Goal: Task Accomplishment & Management: Manage account settings

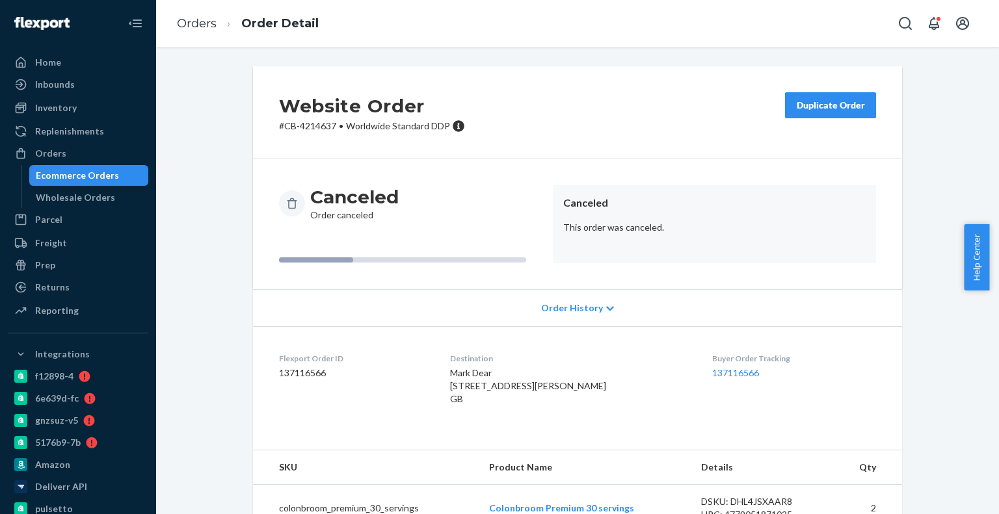
click at [66, 172] on div "Ecommerce Orders" at bounding box center [77, 175] width 83 height 13
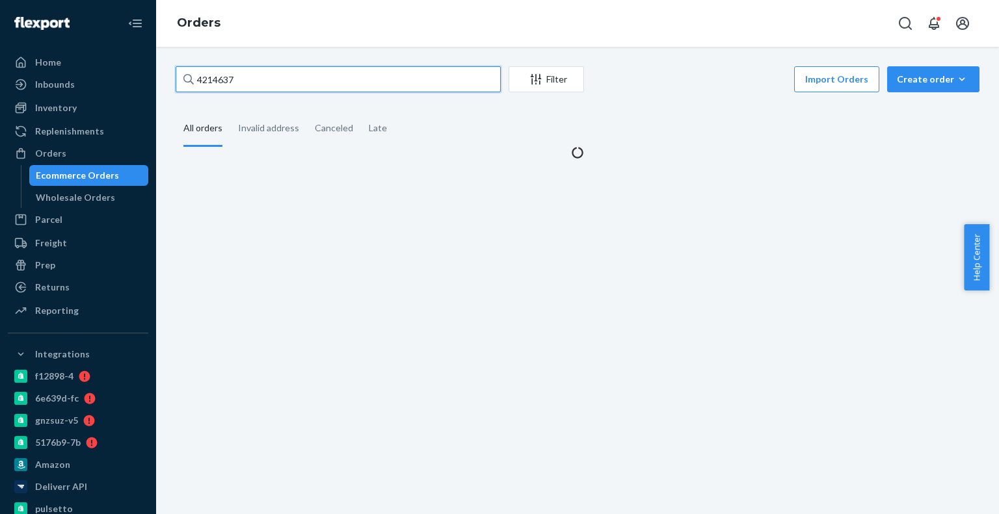
click at [273, 83] on input "4214637" at bounding box center [338, 79] width 325 height 26
click at [273, 81] on input "4214637" at bounding box center [338, 79] width 325 height 26
paste input "5835"
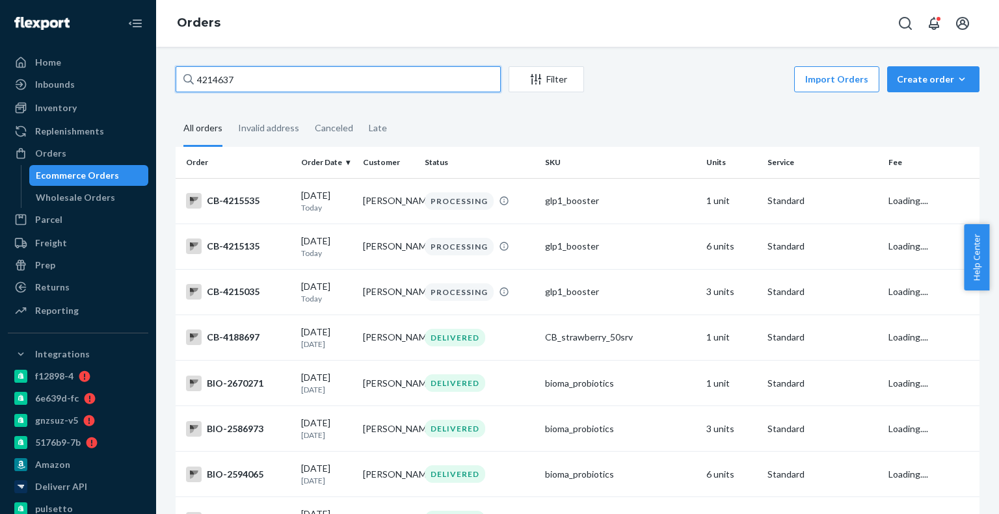
paste input "5835"
paste input "5844"
type input "4215844"
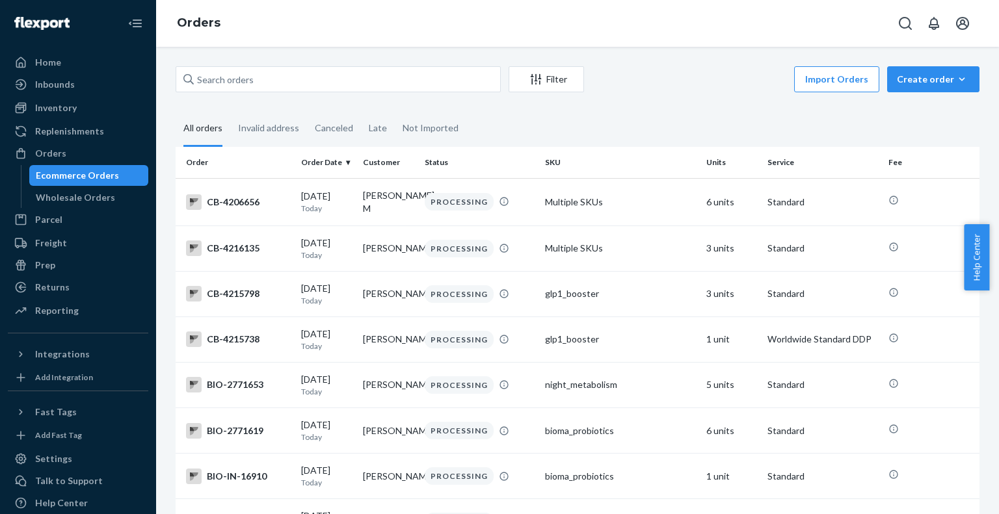
click at [289, 65] on div "Filter Import Orders Create order Ecommerce order Removal order All orders Inva…" at bounding box center [577, 281] width 843 height 468
click at [289, 79] on input "text" at bounding box center [338, 79] width 325 height 26
paste input "4215835"
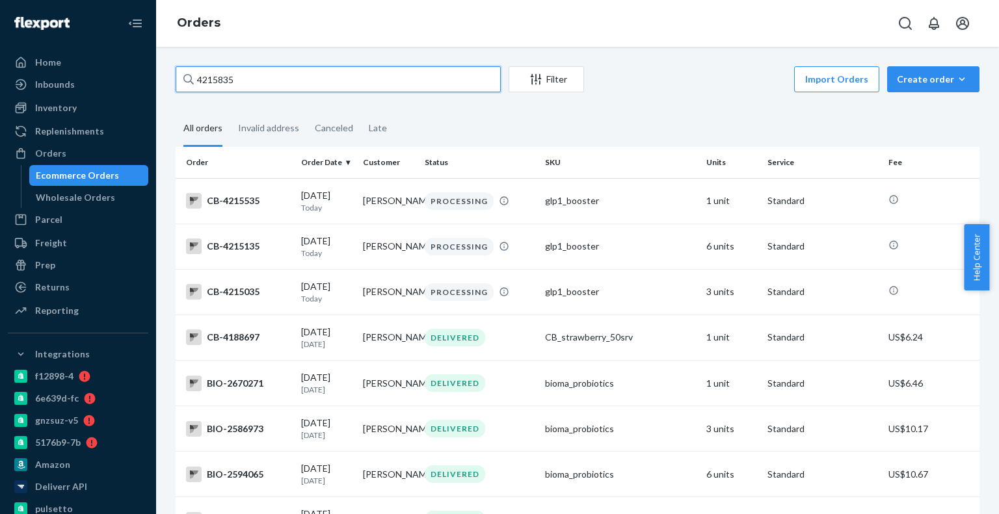
type input "4215835"
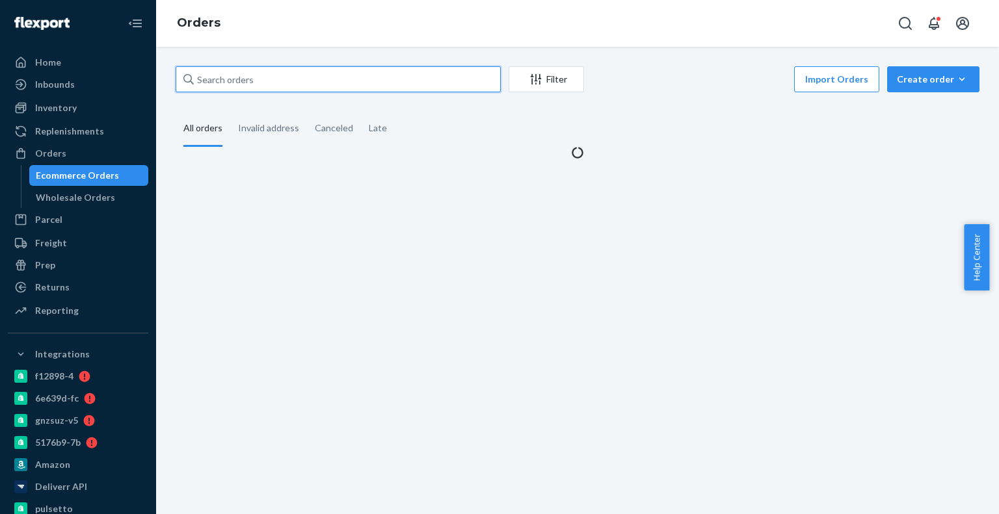
paste input "4215844"
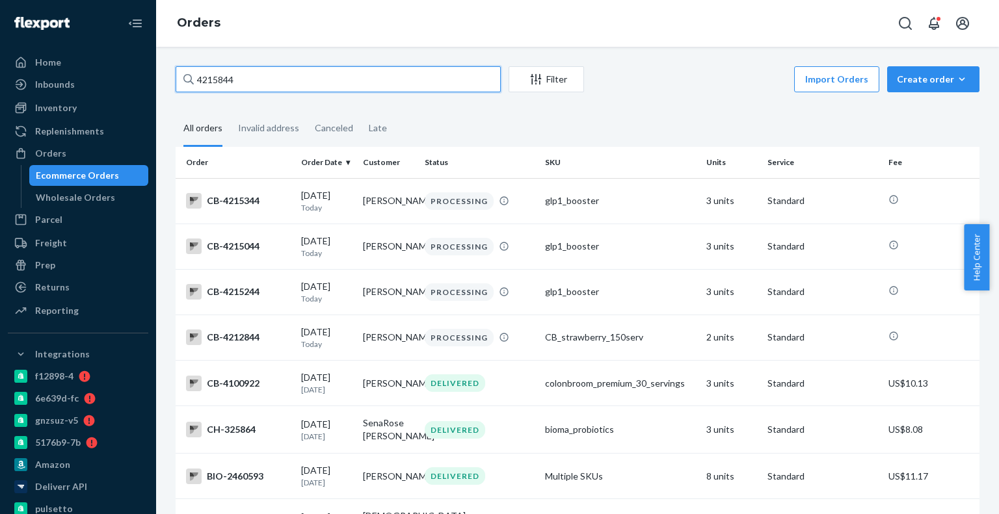
type input "4215844"
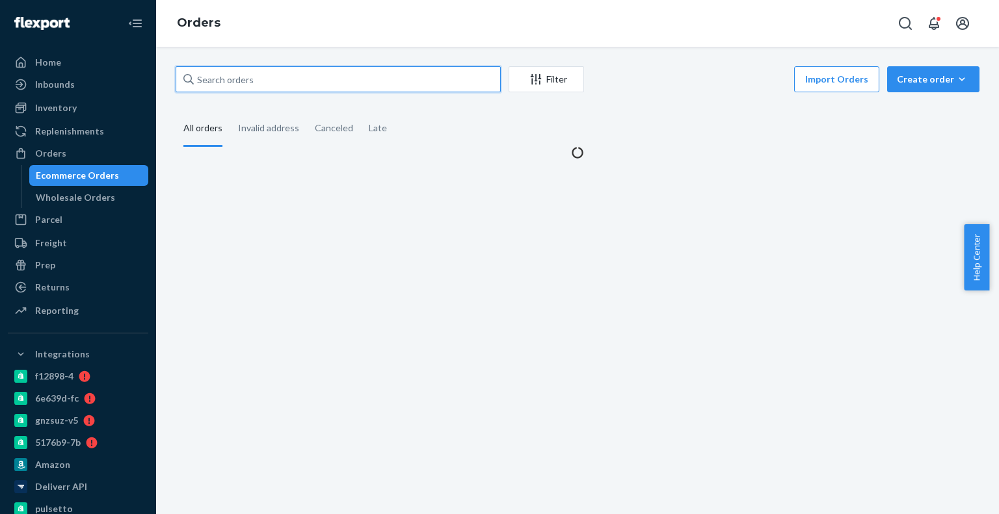
paste input "Sheila Prevatke"
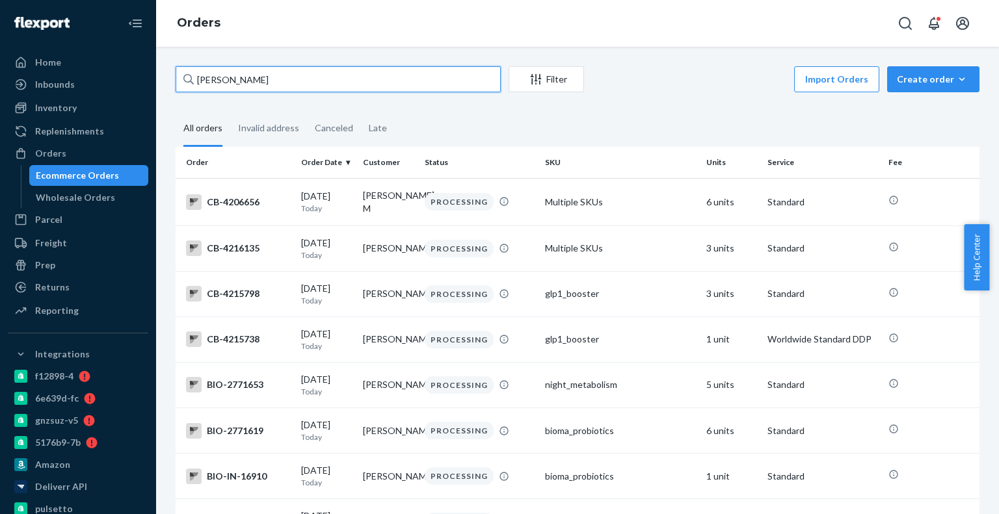
drag, startPoint x: 214, startPoint y: 83, endPoint x: 156, endPoint y: 73, distance: 58.6
click at [155, 77] on div "Home Inbounds Shipping Plans Problems Inventory Products Branded Packaging Repl…" at bounding box center [499, 257] width 999 height 514
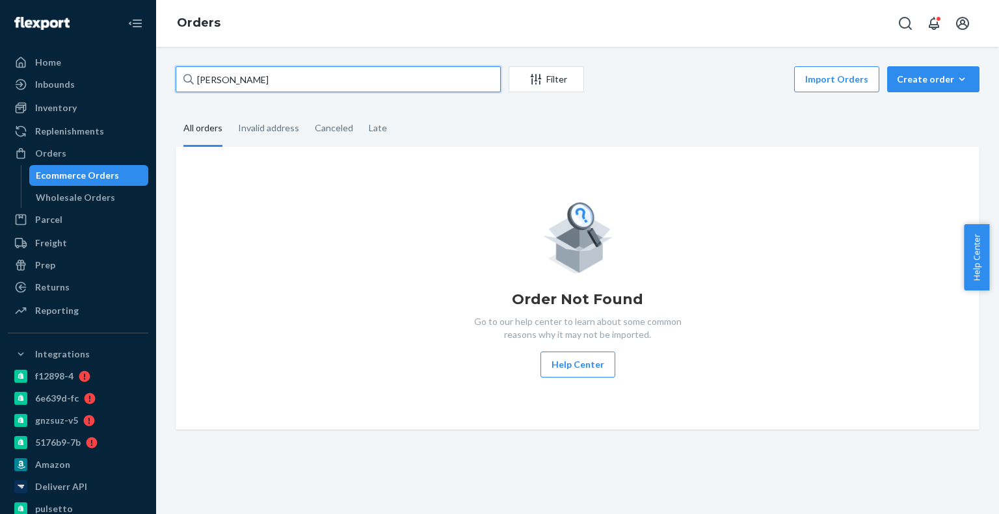
click at [202, 71] on input "Sheila Prevatke" at bounding box center [338, 79] width 325 height 26
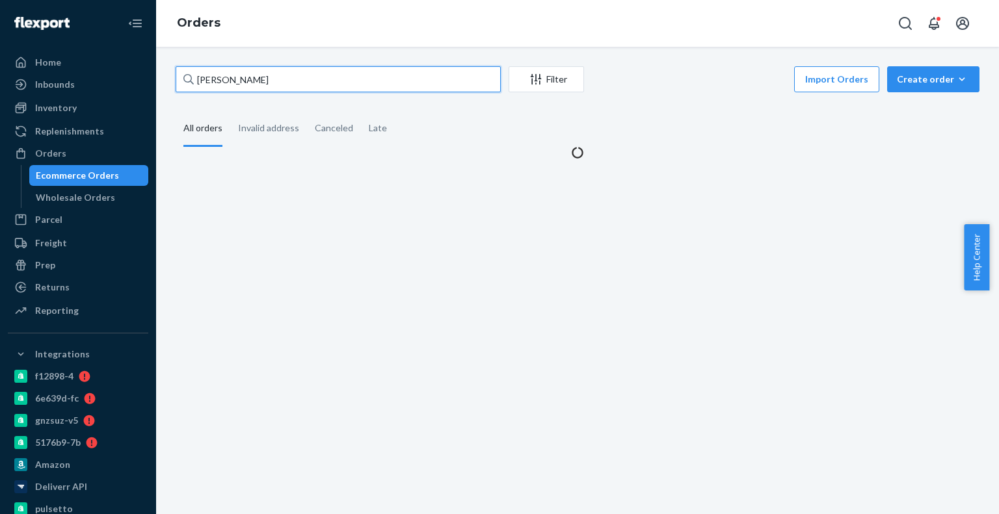
paste input "4215835"
type input "4215835Prevatke"
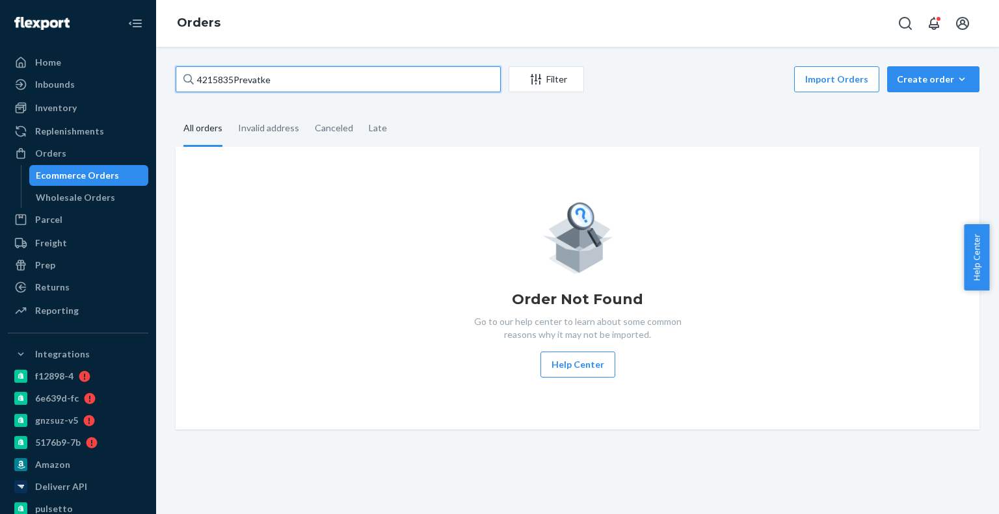
click at [265, 84] on input "4215835Prevatke" at bounding box center [338, 79] width 325 height 26
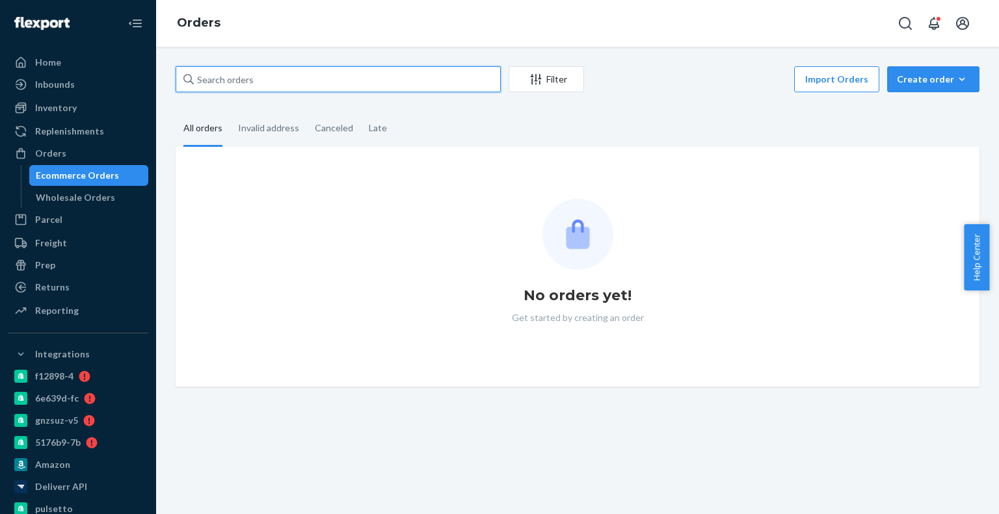
paste input "4215835"
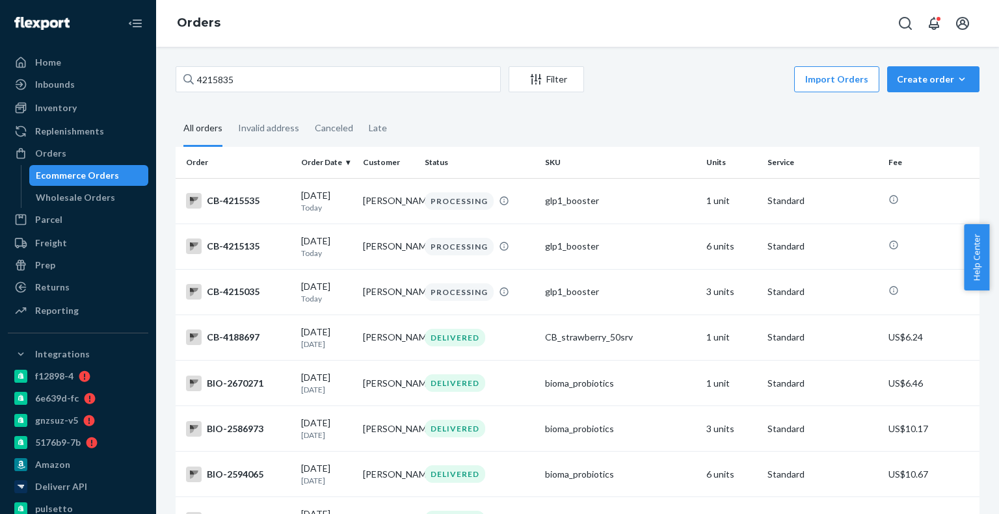
click at [252, 66] on div "4215835" at bounding box center [338, 79] width 325 height 26
click at [252, 66] on input "4215835" at bounding box center [338, 79] width 325 height 26
click at [252, 66] on div "4215835" at bounding box center [338, 79] width 325 height 26
click at [252, 66] on input "4215835" at bounding box center [338, 79] width 325 height 26
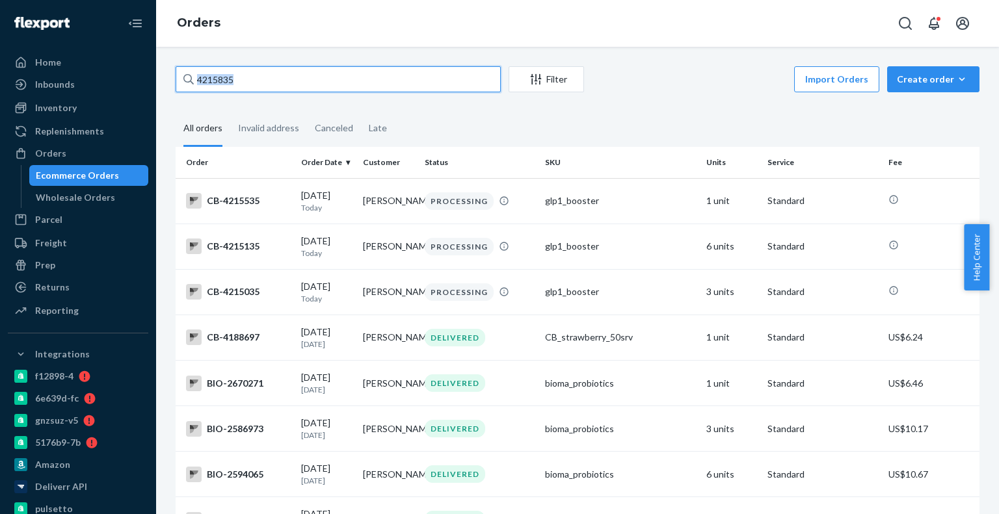
click at [252, 70] on input "4215835" at bounding box center [338, 79] width 325 height 26
paste input "Craig Bernier"
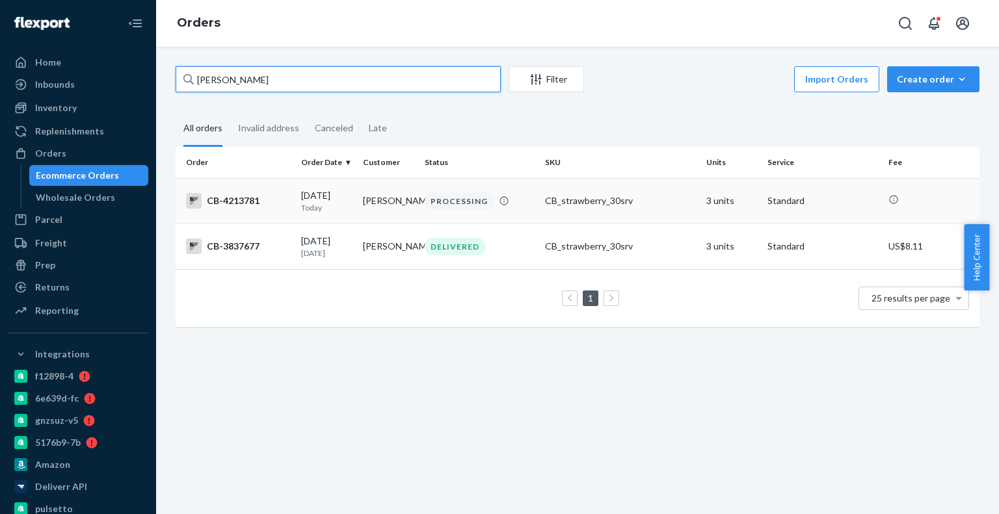
type input "Craig Bernier"
click at [421, 191] on td "PROCESSING" at bounding box center [480, 201] width 120 height 46
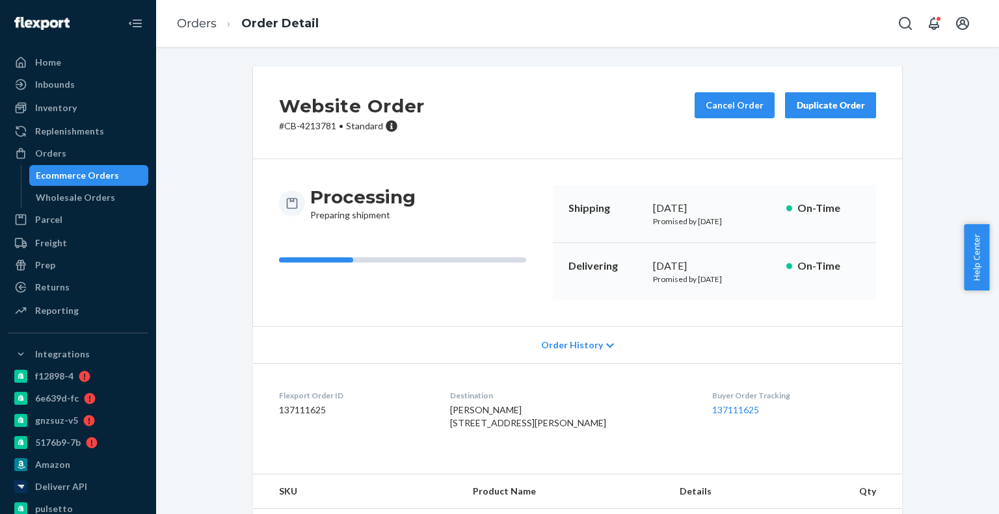
drag, startPoint x: 95, startPoint y: 179, endPoint x: 115, endPoint y: 165, distance: 24.7
click at [95, 179] on div "Ecommerce Orders" at bounding box center [77, 175] width 83 height 13
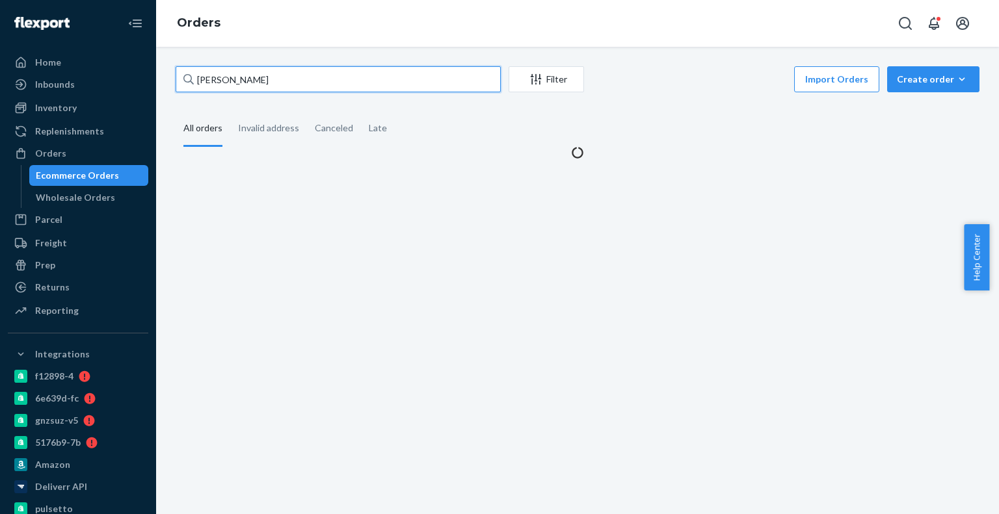
click at [261, 80] on input "Craig Bernier" at bounding box center [338, 79] width 325 height 26
paste input "3869953"
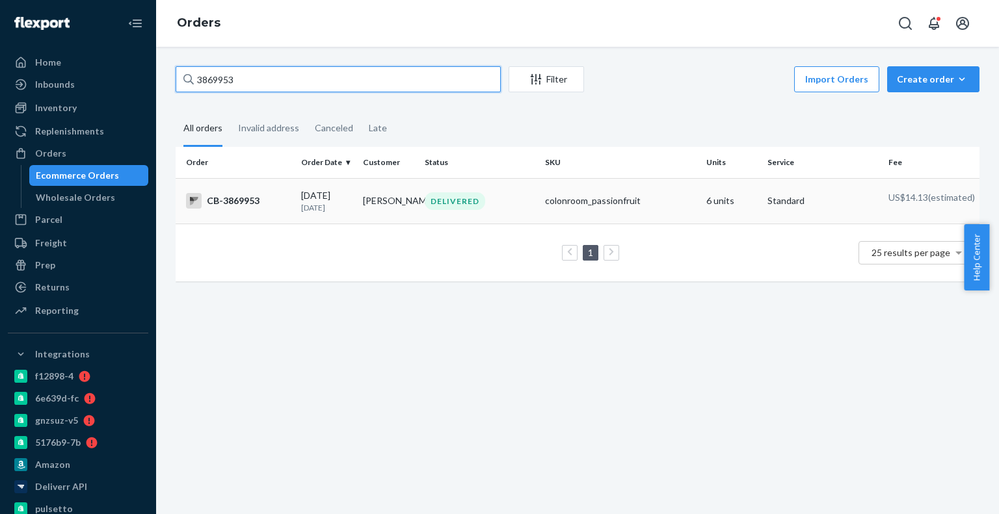
type input "3869953"
click at [414, 220] on td "Ray Murphy" at bounding box center [389, 201] width 62 height 46
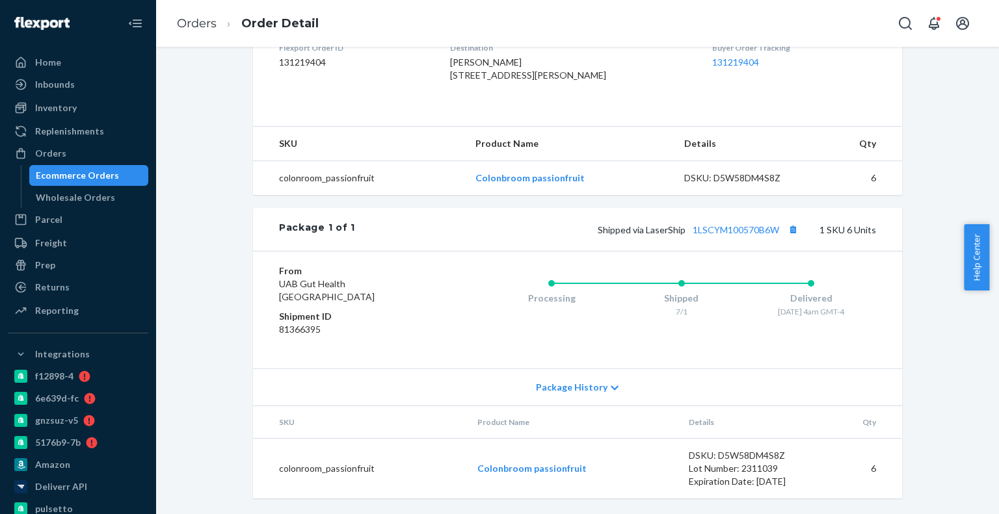
scroll to position [177, 0]
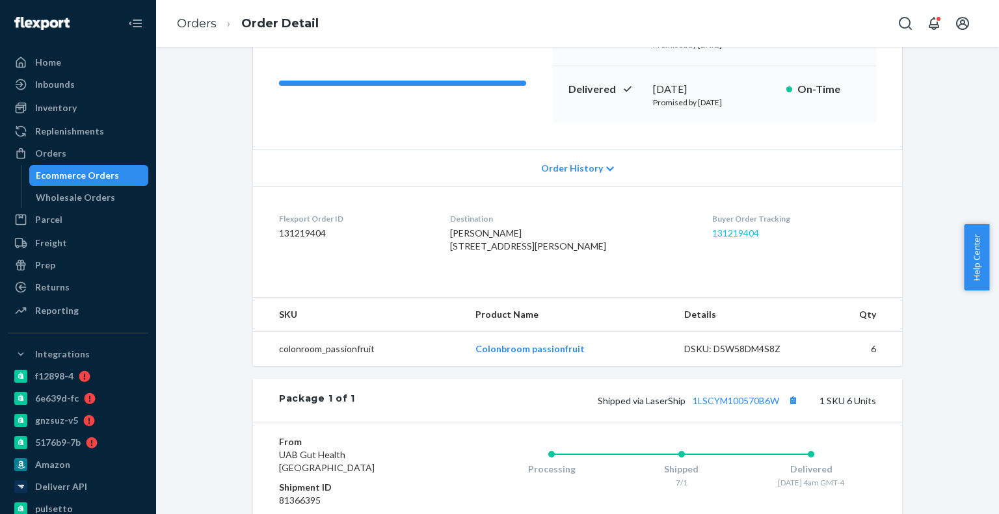
drag, startPoint x: 714, startPoint y: 241, endPoint x: 717, endPoint y: 230, distance: 10.7
click at [714, 241] on div "Buyer Order Tracking 131219404" at bounding box center [794, 235] width 164 height 45
click at [717, 230] on link "131219404" at bounding box center [735, 233] width 47 height 11
click at [480, 234] on span "Ray Murphy 75 Webster Ave Narragansett, RI 02882-1116 US" at bounding box center [528, 240] width 156 height 24
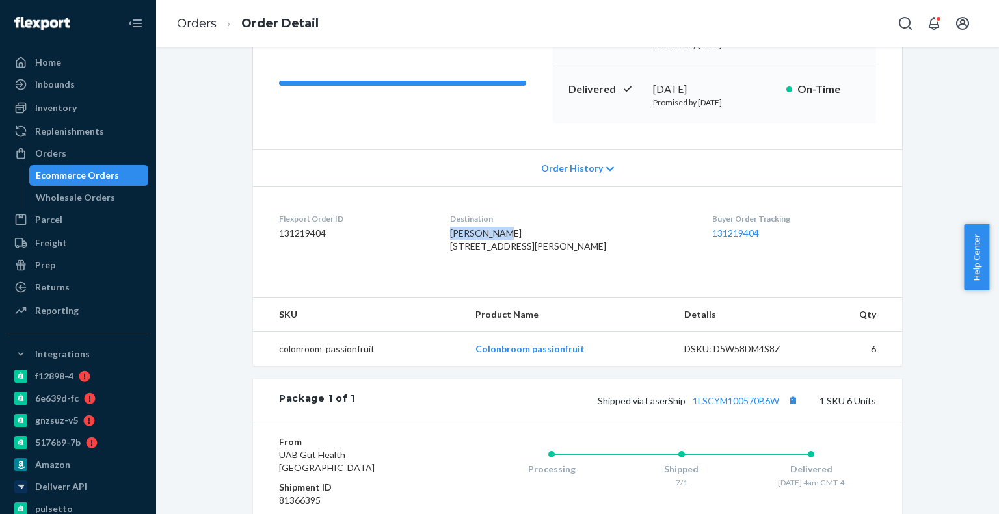
click at [480, 234] on span "Ray Murphy 75 Webster Ave Narragansett, RI 02882-1116 US" at bounding box center [528, 240] width 156 height 24
copy span "Ray Murphy"
click at [109, 178] on div "Ecommerce Orders" at bounding box center [77, 175] width 83 height 13
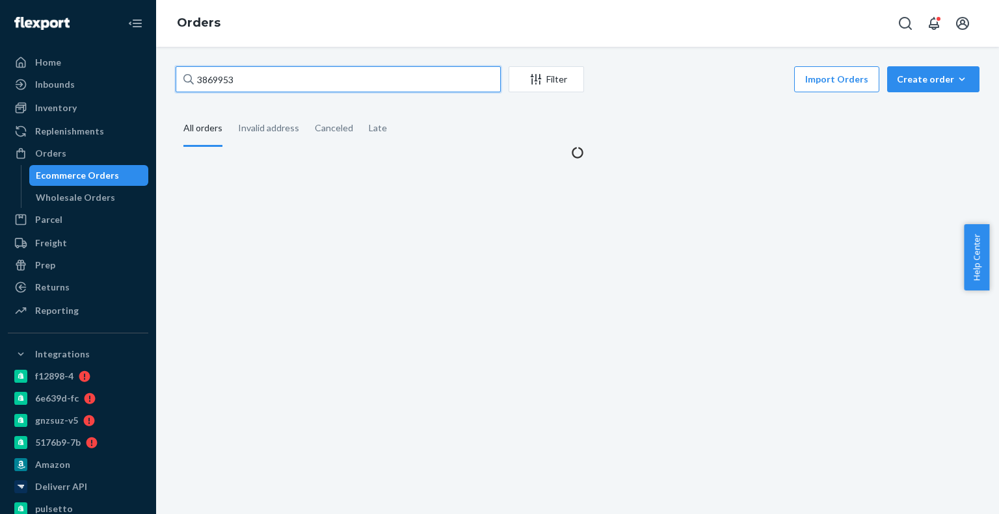
click at [271, 84] on input "3869953" at bounding box center [338, 79] width 325 height 26
paste input "4211816"
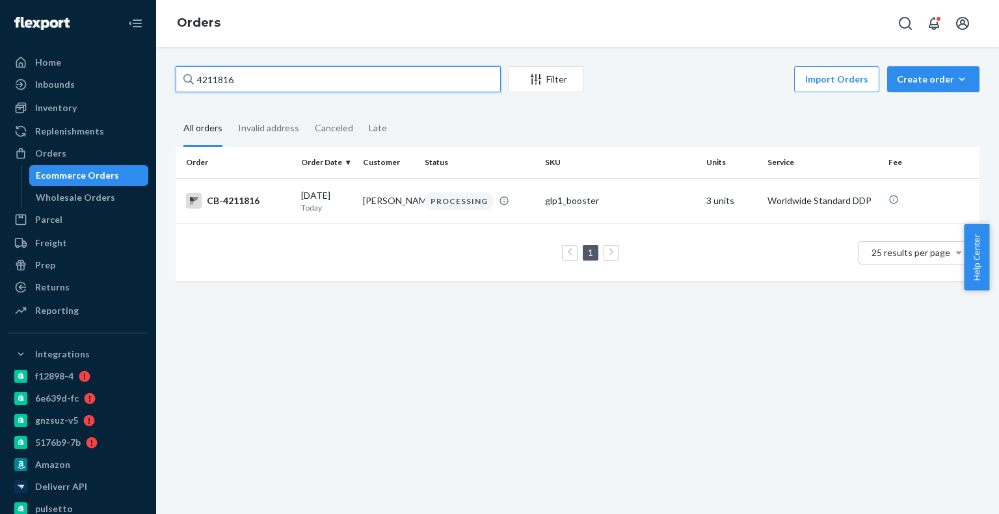
type input "4211816"
click at [361, 189] on td "Josie McCormick" at bounding box center [389, 201] width 62 height 46
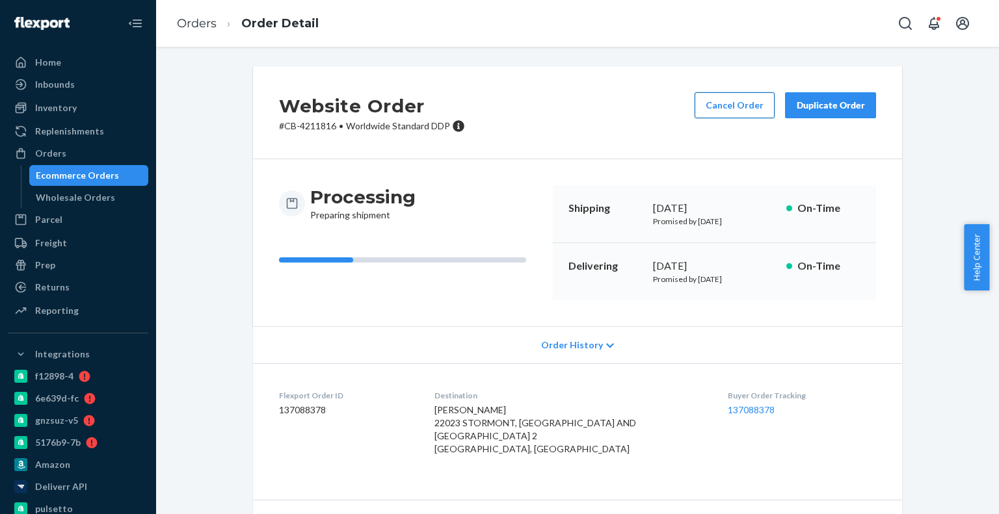
click at [730, 101] on button "Cancel Order" at bounding box center [735, 105] width 80 height 26
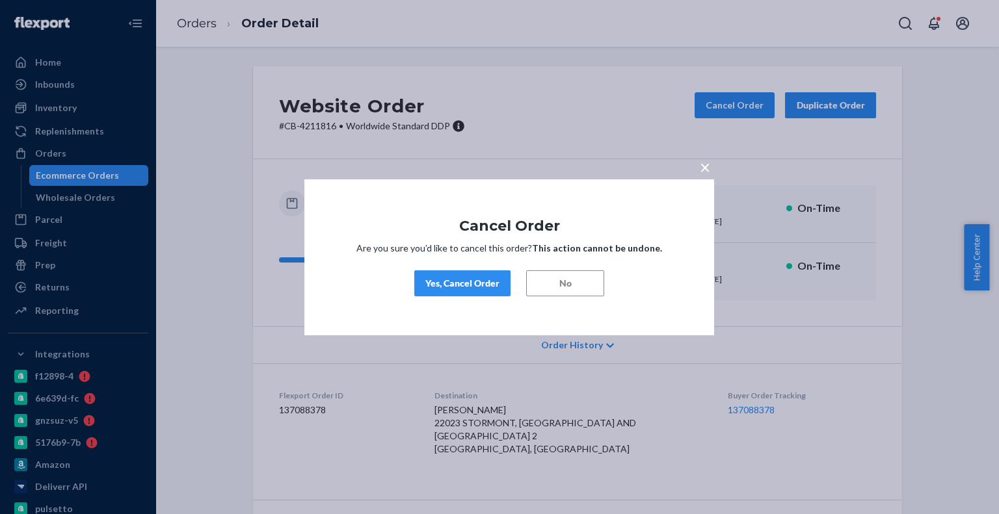
click at [494, 292] on button "Yes, Cancel Order" at bounding box center [462, 284] width 96 height 26
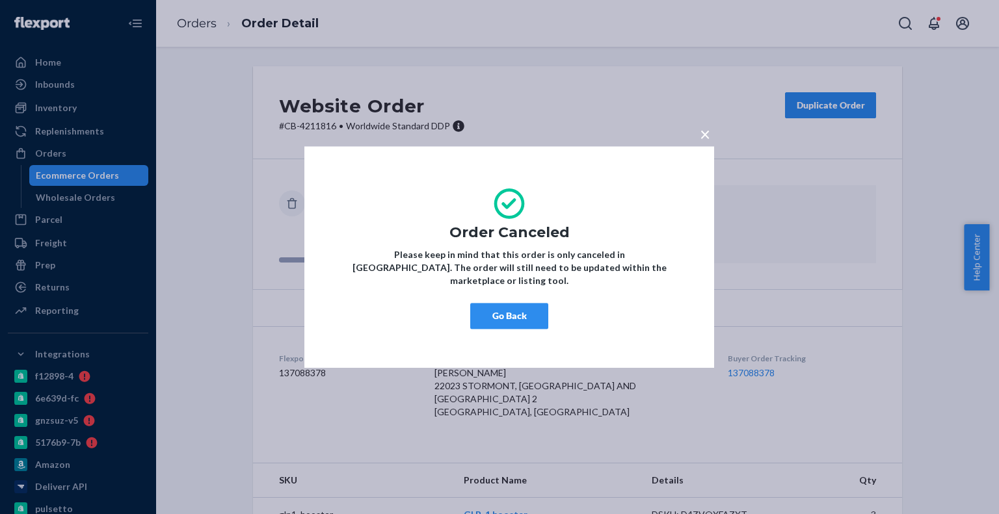
click at [526, 316] on button "Go Back" at bounding box center [509, 316] width 78 height 26
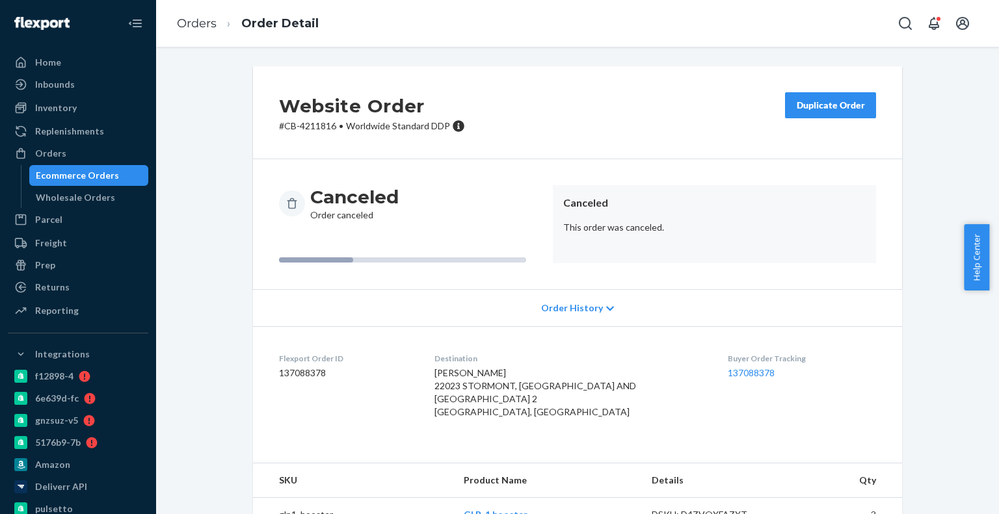
click at [86, 172] on div "Ecommerce Orders" at bounding box center [77, 175] width 83 height 13
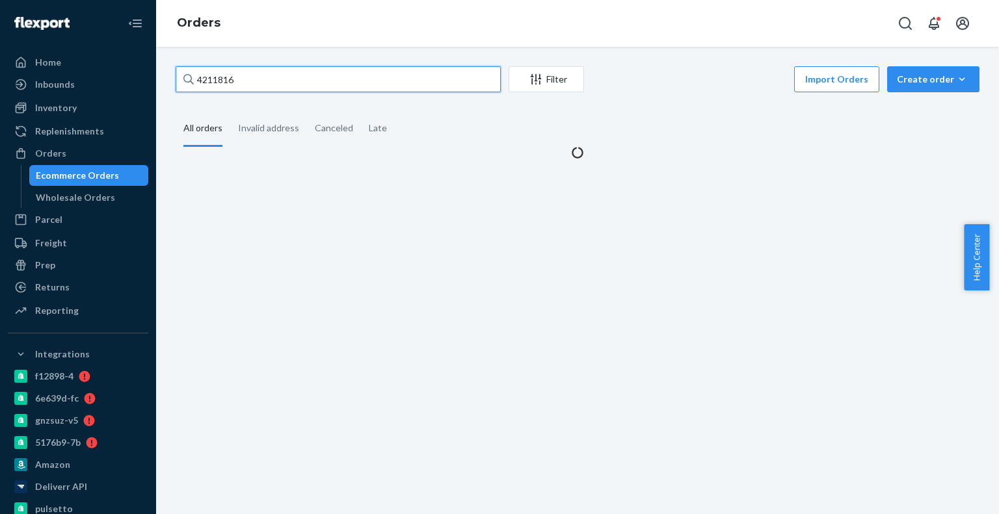
click at [270, 89] on input "4211816" at bounding box center [338, 79] width 325 height 26
paste input "4744"
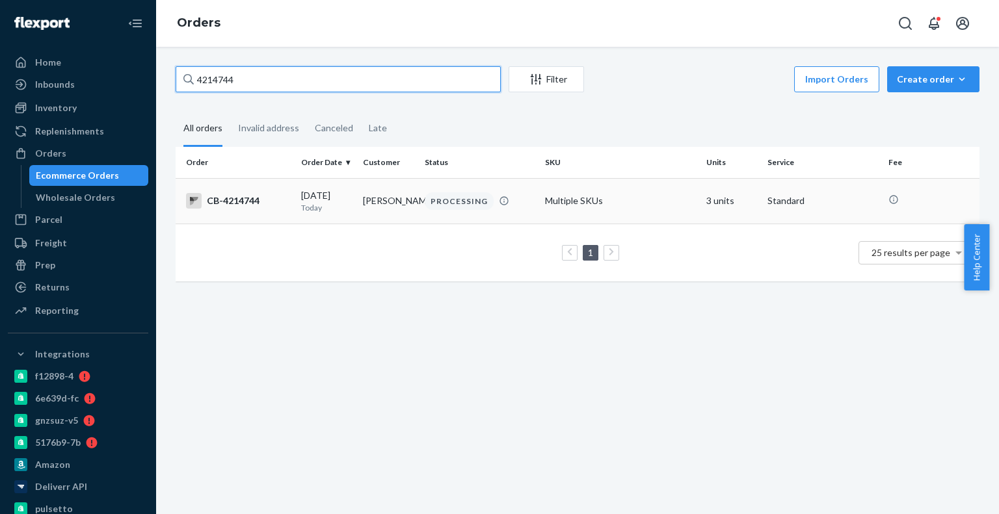
type input "4214744"
click at [372, 179] on td "Matthew Kirby-Smith" at bounding box center [389, 201] width 62 height 46
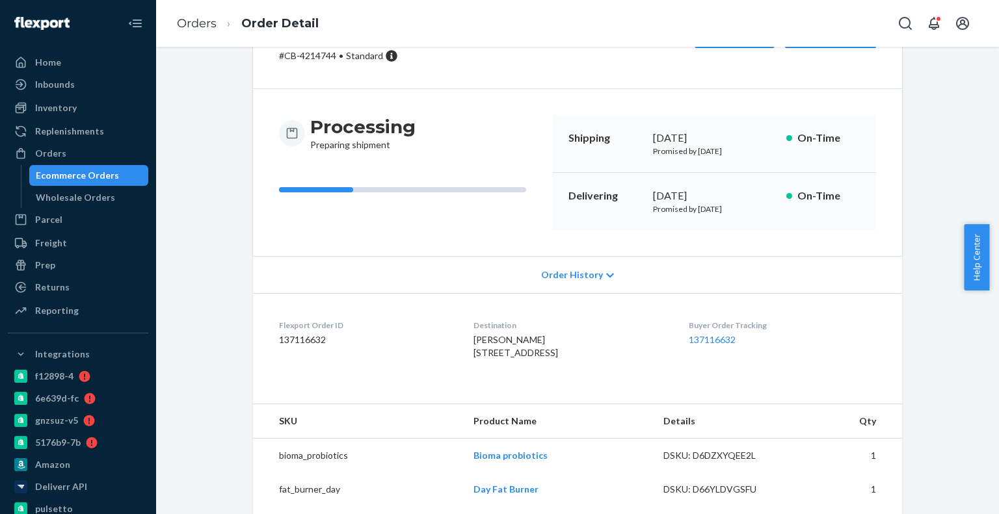
scroll to position [65, 0]
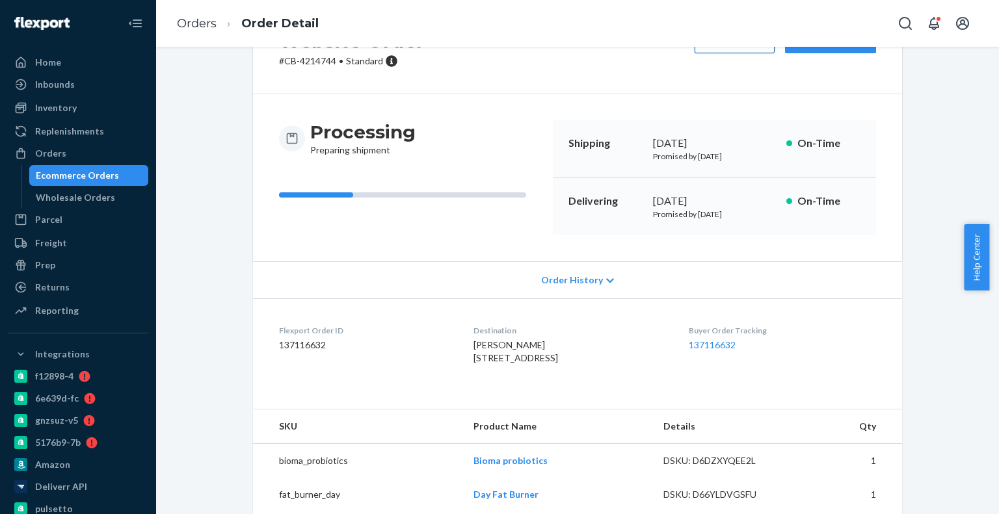
click at [709, 47] on button "Cancel Order" at bounding box center [735, 40] width 80 height 26
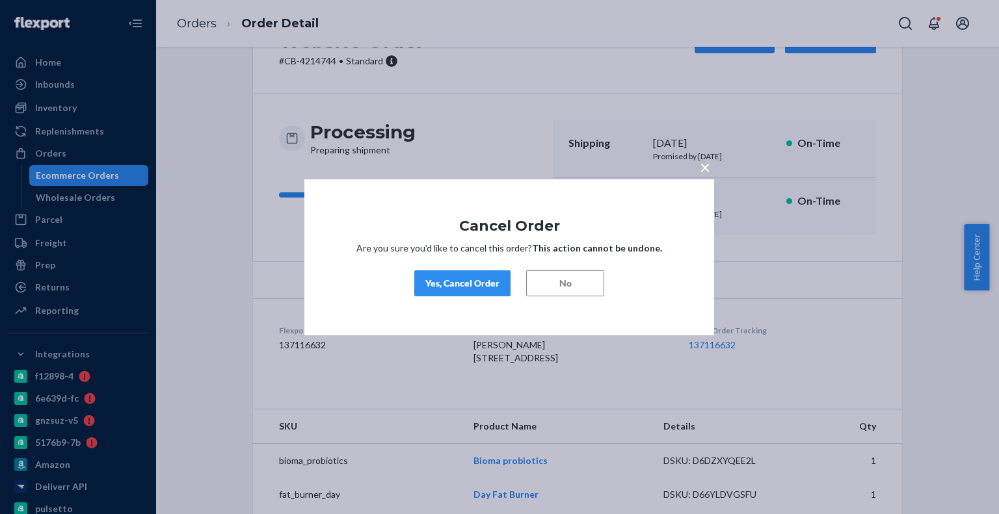
drag, startPoint x: 470, startPoint y: 281, endPoint x: 484, endPoint y: 10, distance: 271.6
click at [470, 278] on div "Yes, Cancel Order" at bounding box center [462, 283] width 74 height 13
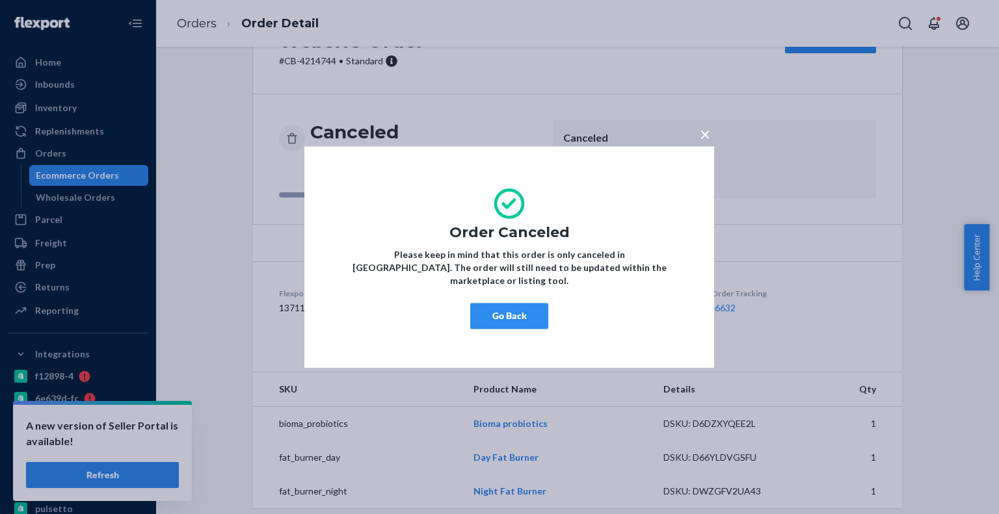
scroll to position [0, 0]
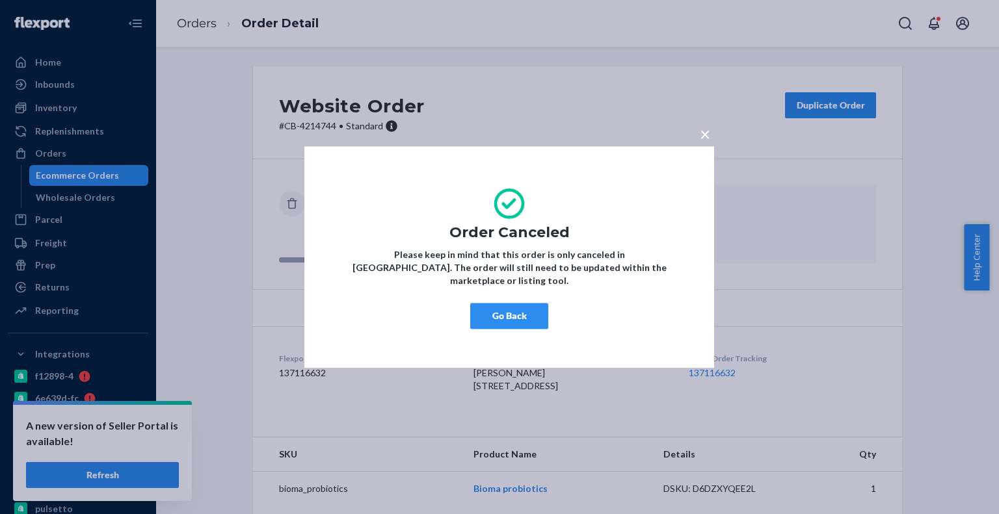
drag, startPoint x: 497, startPoint y: 306, endPoint x: 420, endPoint y: 284, distance: 79.7
click at [492, 306] on button "Go Back" at bounding box center [509, 316] width 78 height 26
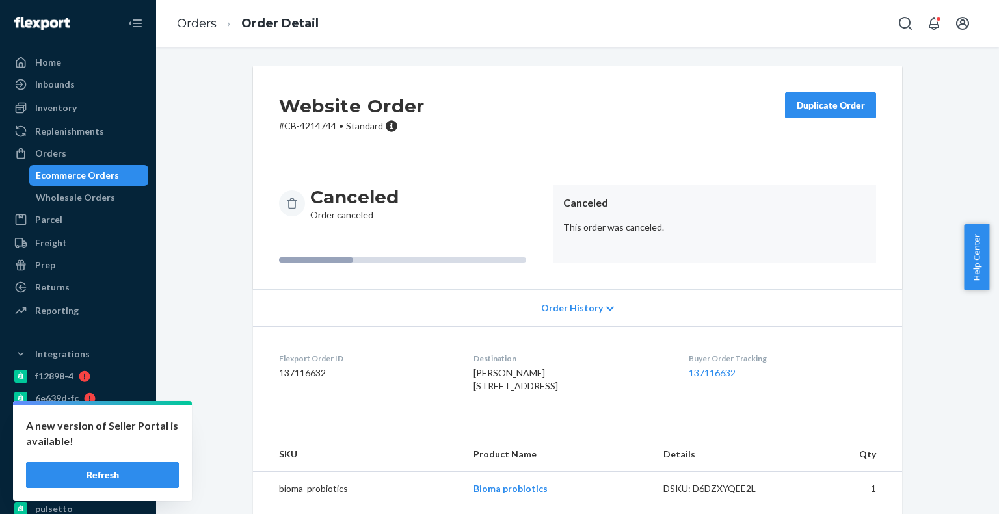
click at [114, 170] on div "Ecommerce Orders" at bounding box center [89, 176] width 117 height 18
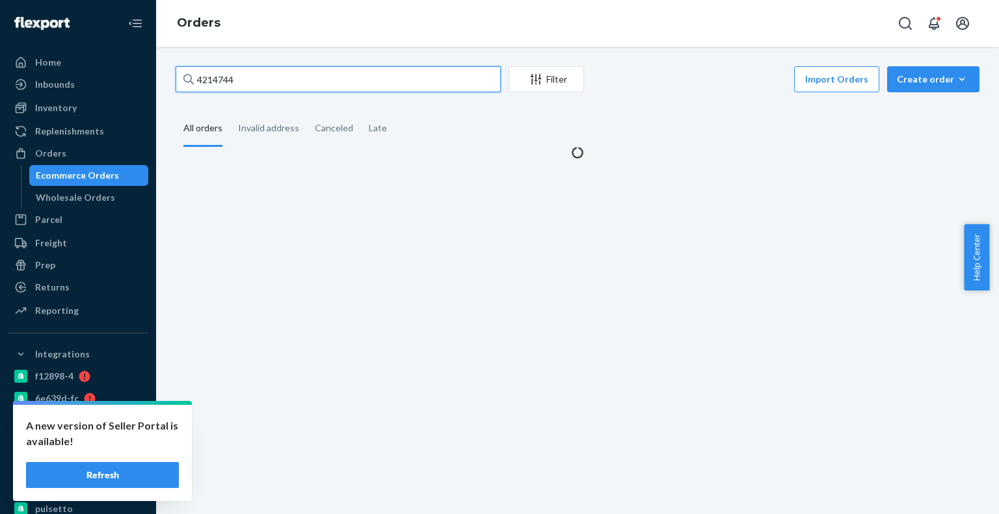
click at [282, 92] on input "4214744" at bounding box center [338, 79] width 325 height 26
paste input "3185"
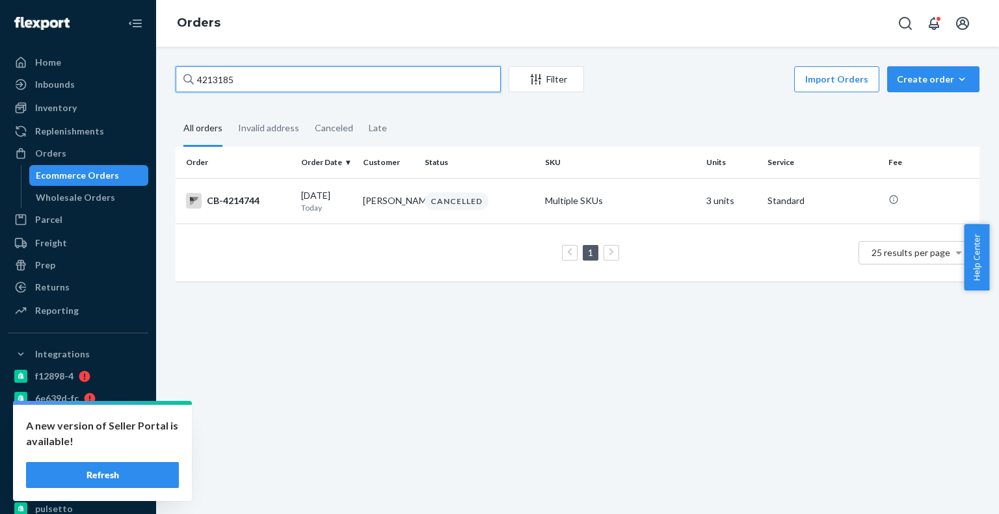
type input "4213185"
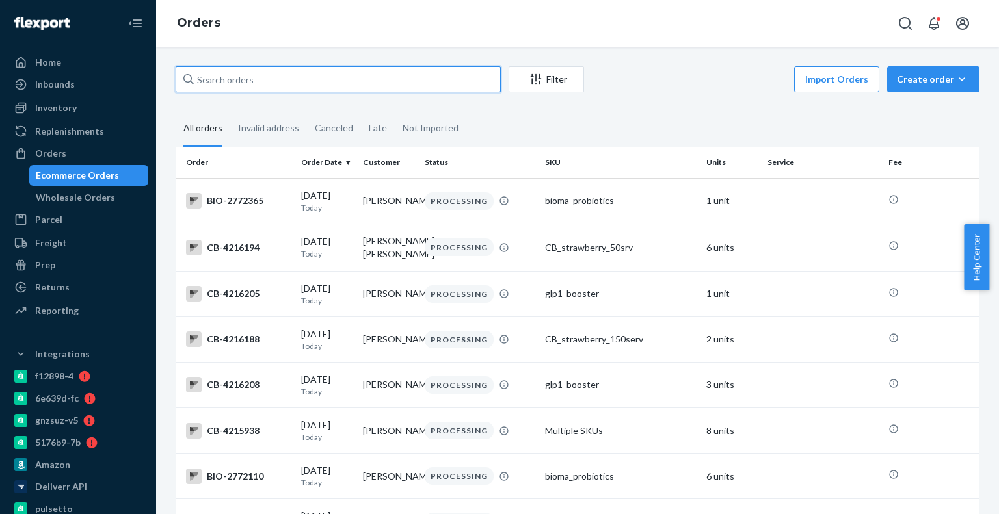
click at [297, 82] on input "text" at bounding box center [338, 79] width 325 height 26
paste input "4213185"
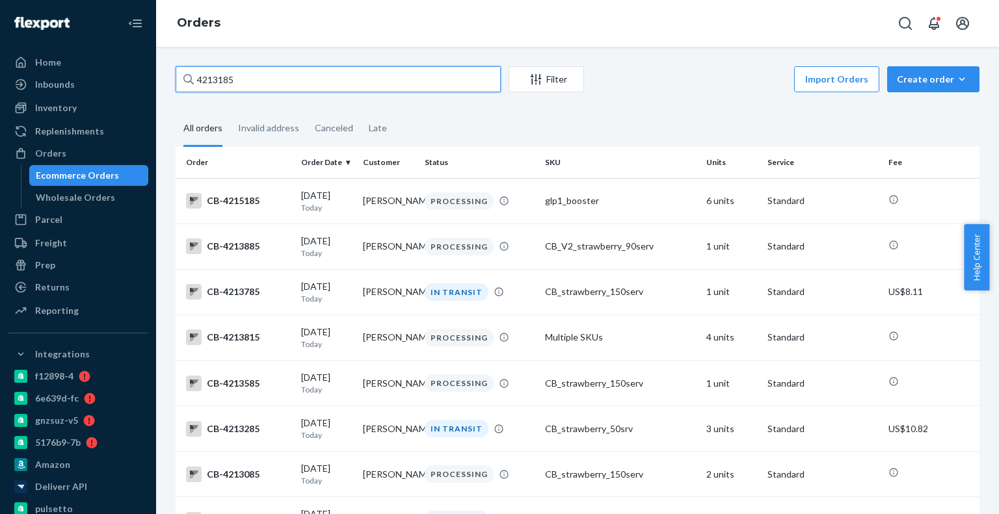
type input "4213185"
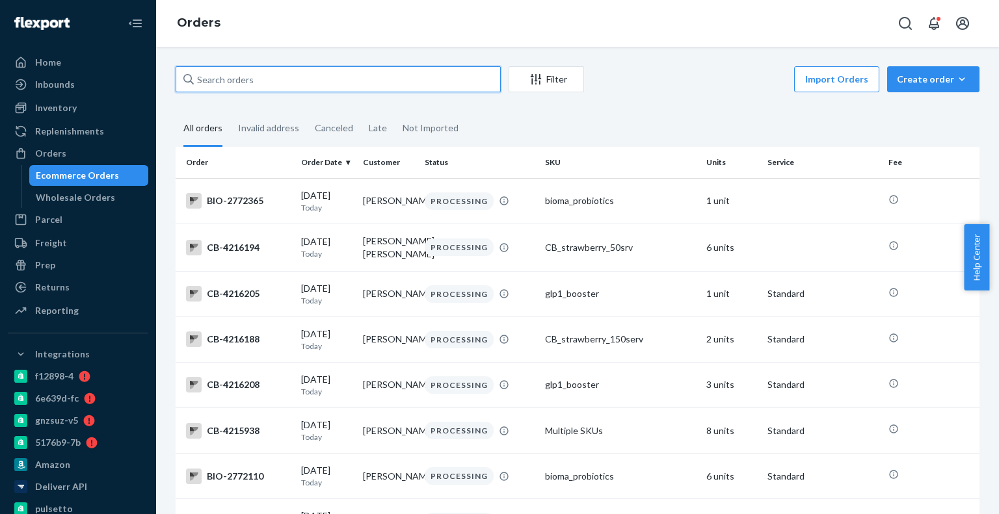
click at [340, 83] on input "text" at bounding box center [338, 79] width 325 height 26
paste input "4213185"
type input "4213185"
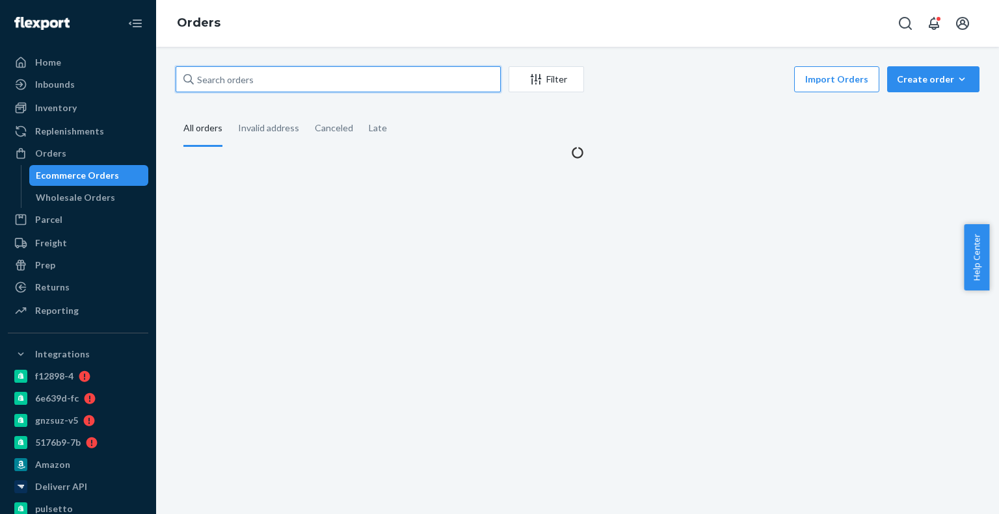
paste input "4213185"
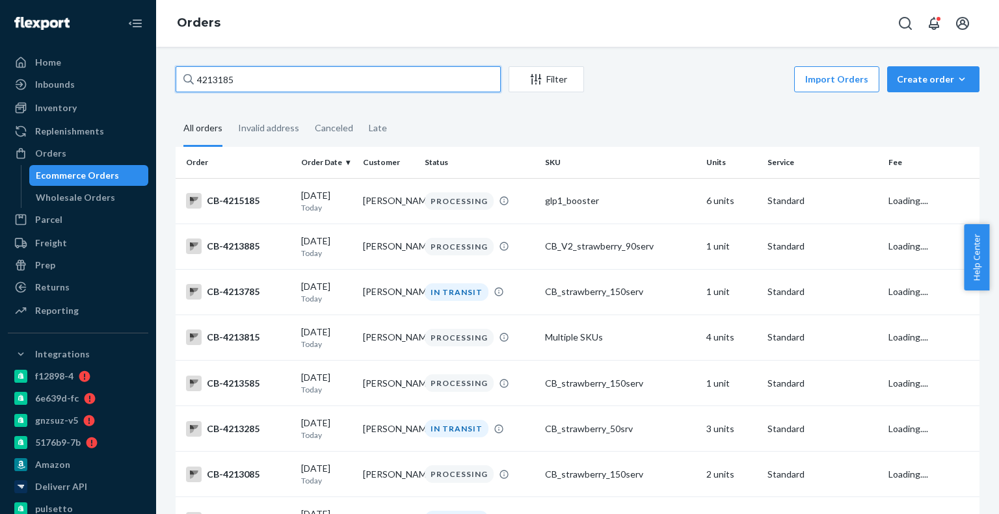
type input "4213185"
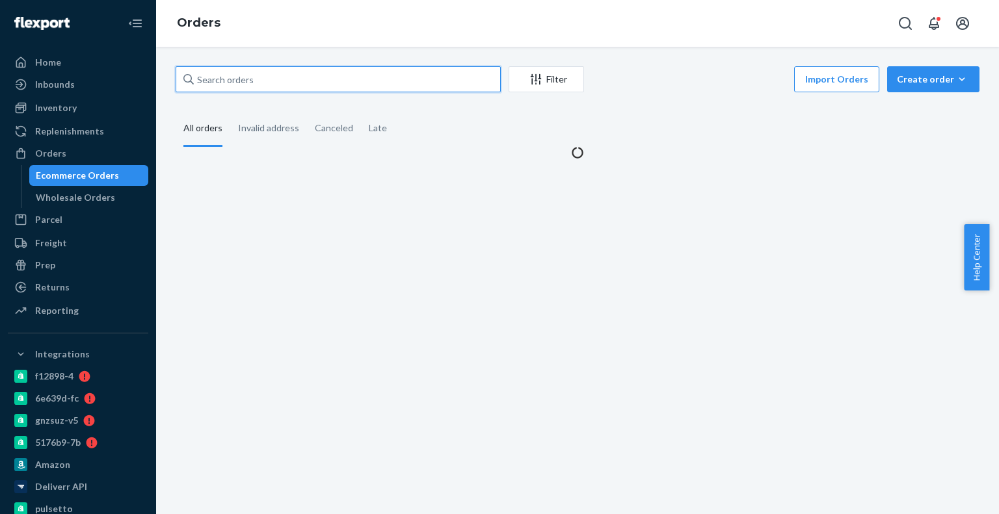
paste input "Alexander Boetsch"
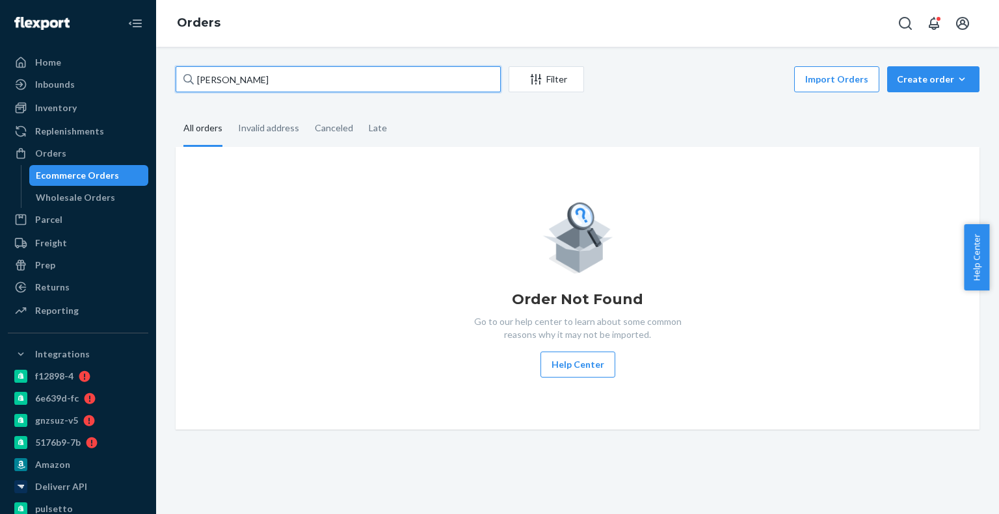
type input "Alexander Boetsch"
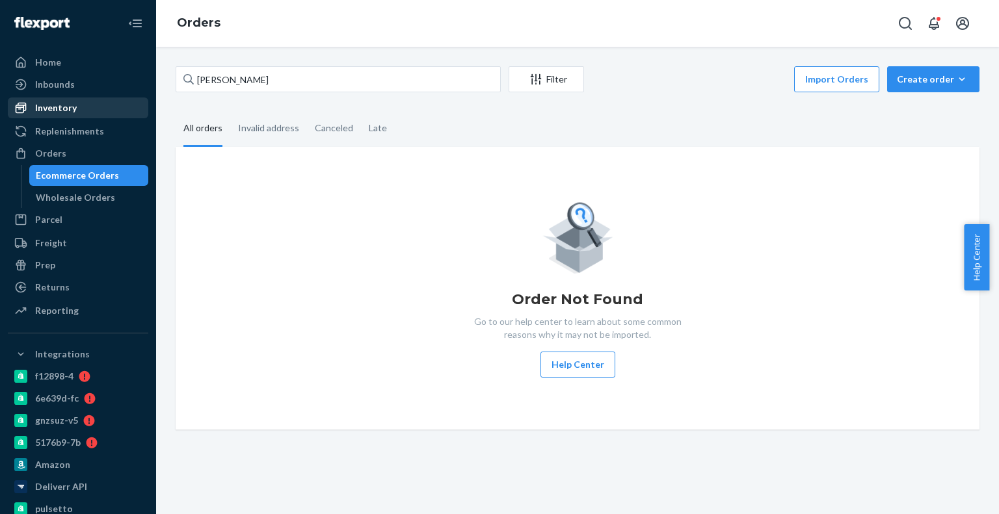
click at [77, 98] on li "Inventory" at bounding box center [78, 108] width 140 height 21
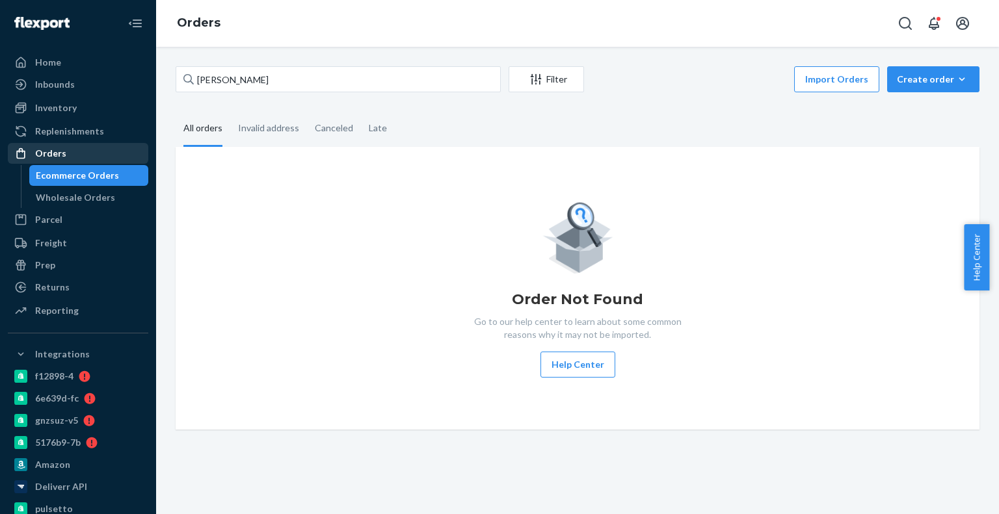
click at [75, 150] on div "Orders" at bounding box center [78, 153] width 138 height 18
click at [82, 191] on div "Wholesale Orders" at bounding box center [75, 197] width 79 height 13
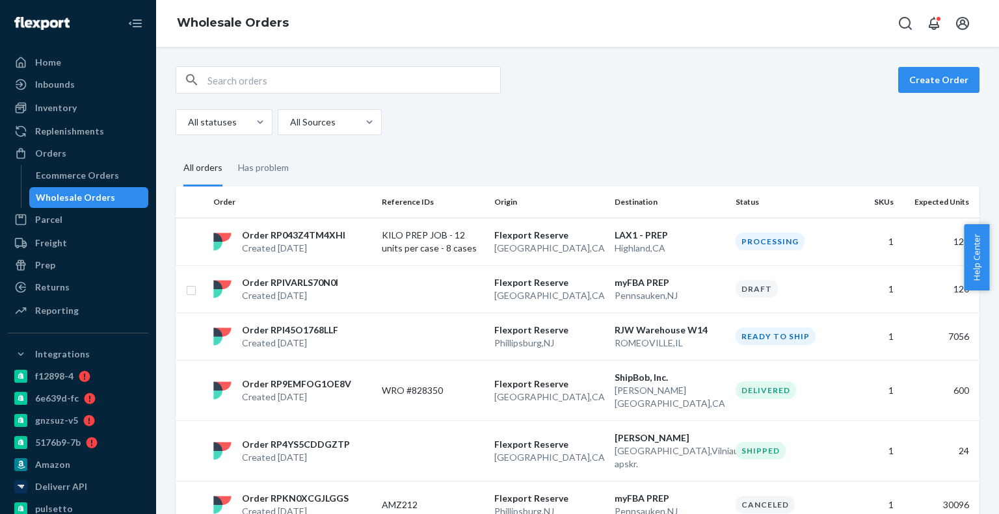
click at [81, 164] on div "Orders Ecommerce Orders Wholesale Orders" at bounding box center [78, 175] width 140 height 65
click at [77, 172] on div "Ecommerce Orders" at bounding box center [77, 175] width 83 height 13
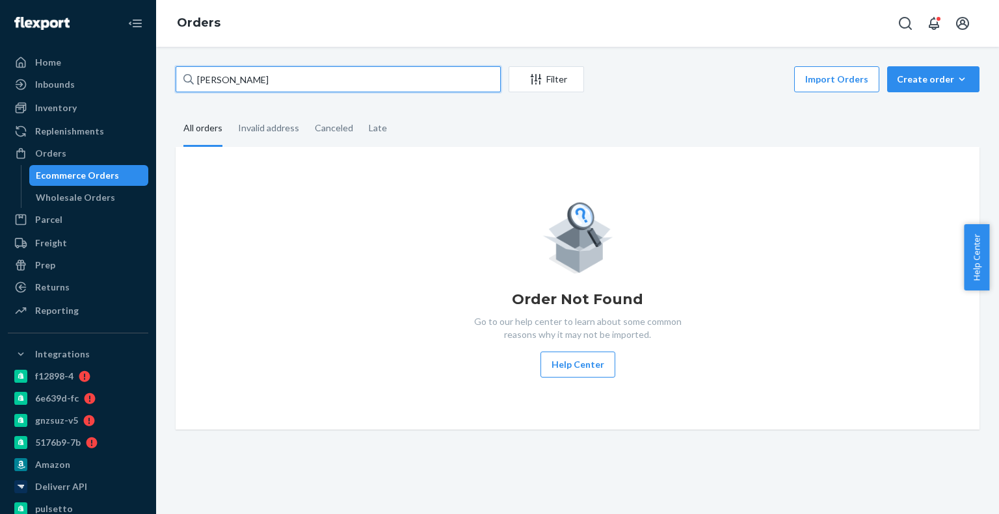
click at [288, 88] on input "Alexander Boetsch" at bounding box center [338, 79] width 325 height 26
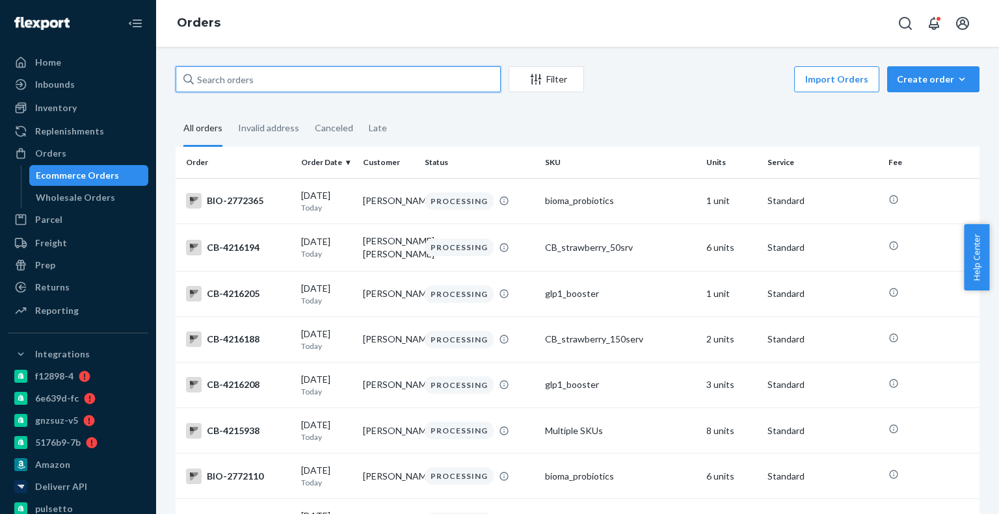
click at [340, 73] on input "text" at bounding box center [338, 79] width 325 height 26
paste input "185"
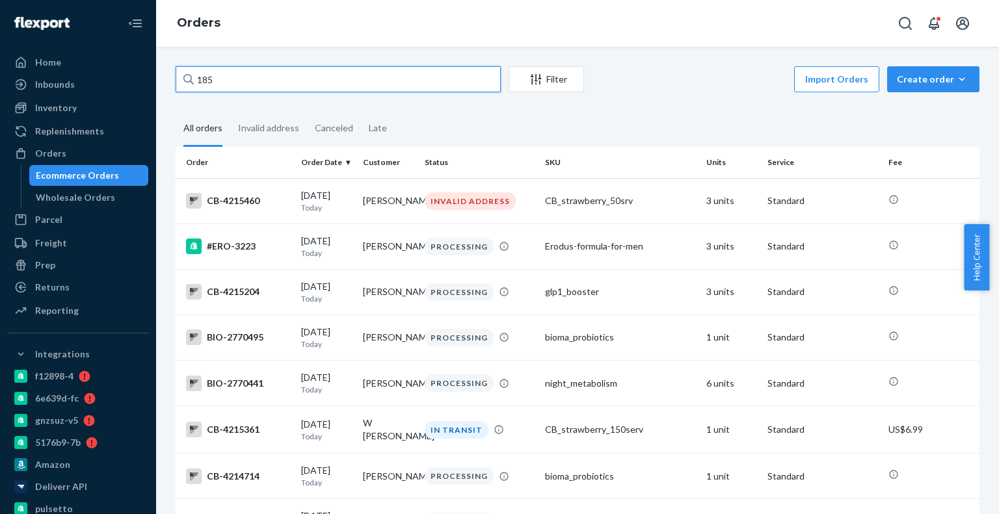
type input "185"
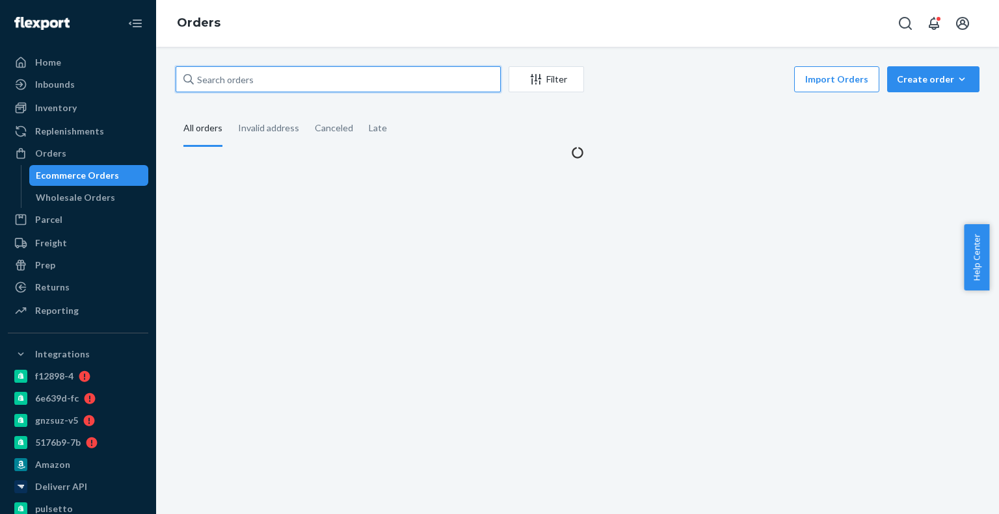
paste input "Alexander"
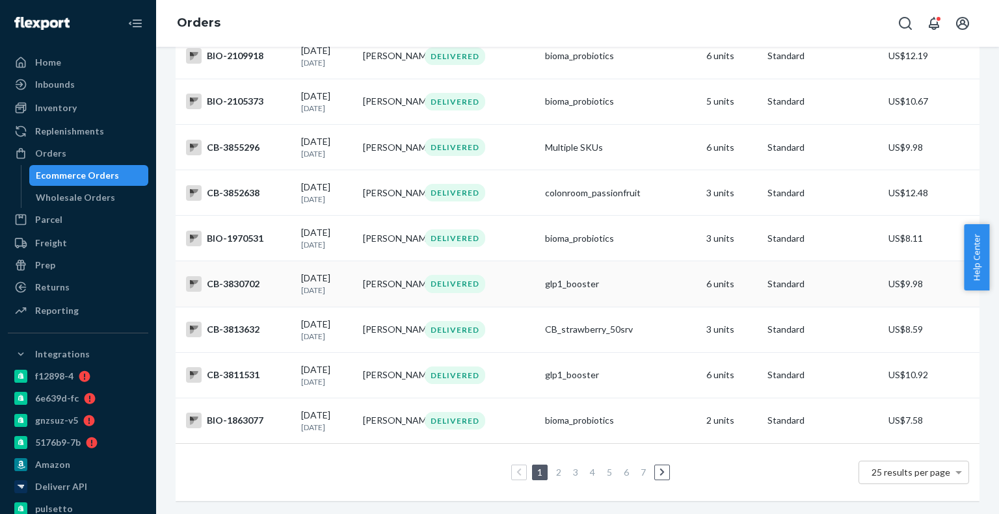
scroll to position [927, 0]
type input "Alexander b"
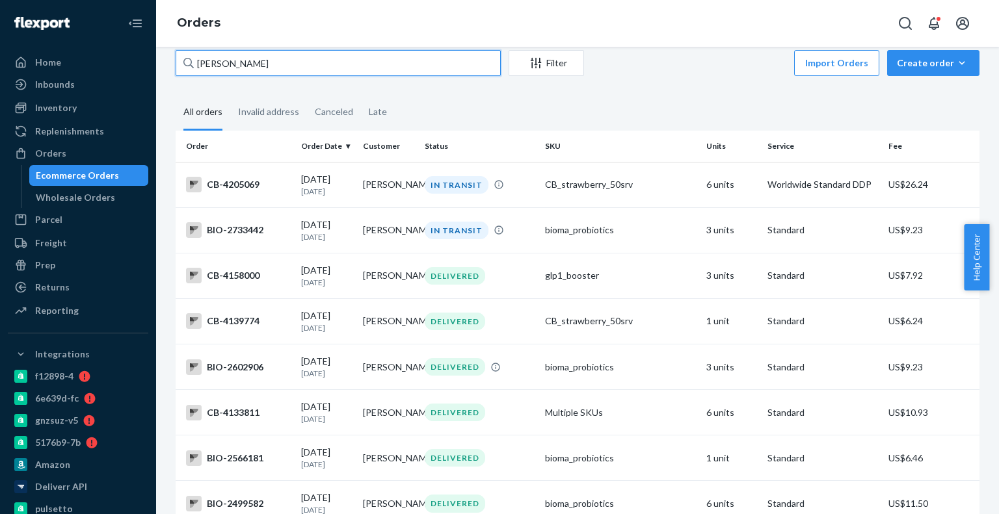
scroll to position [0, 0]
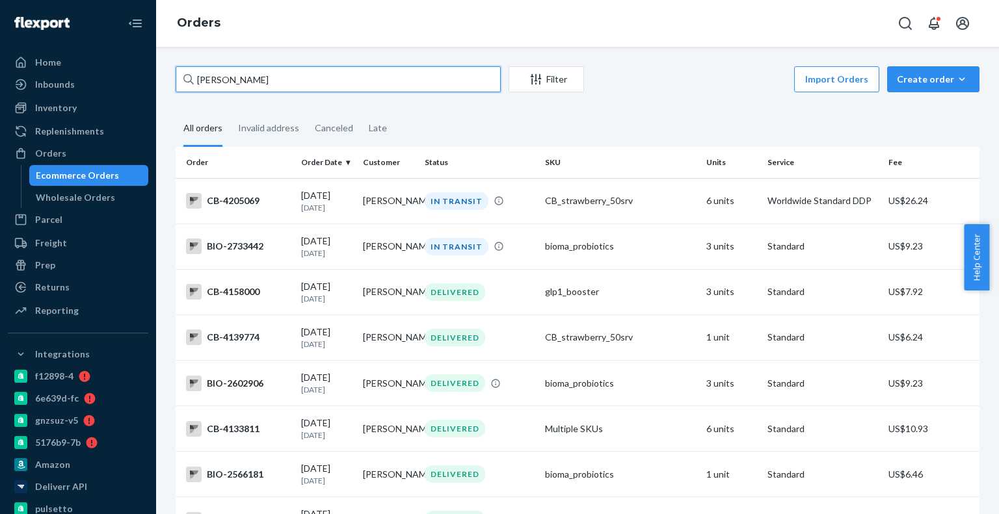
click at [286, 82] on input "Alexander b" at bounding box center [338, 79] width 325 height 26
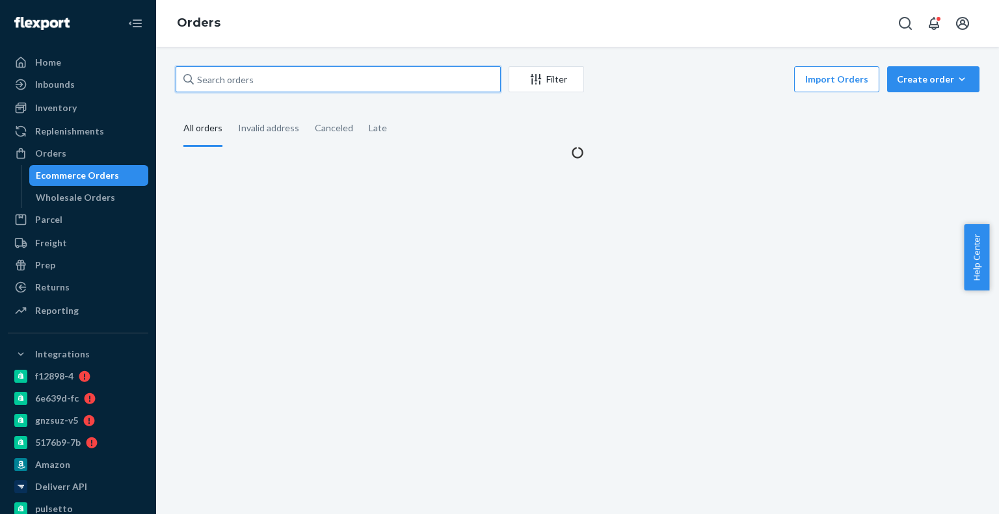
paste input "6 Hirschbergstraße"
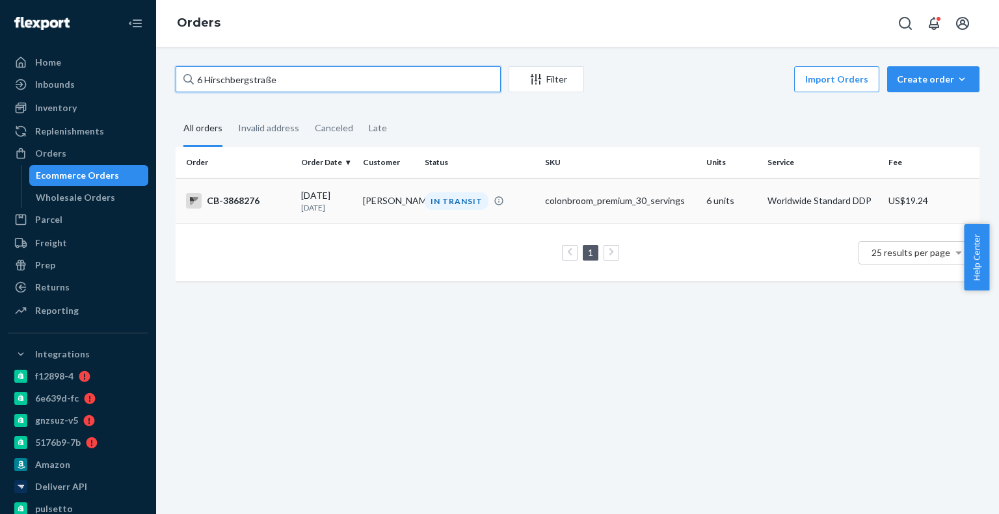
type input "6 Hirschbergstraße"
click at [382, 210] on td "Alex Boetsch" at bounding box center [389, 201] width 62 height 46
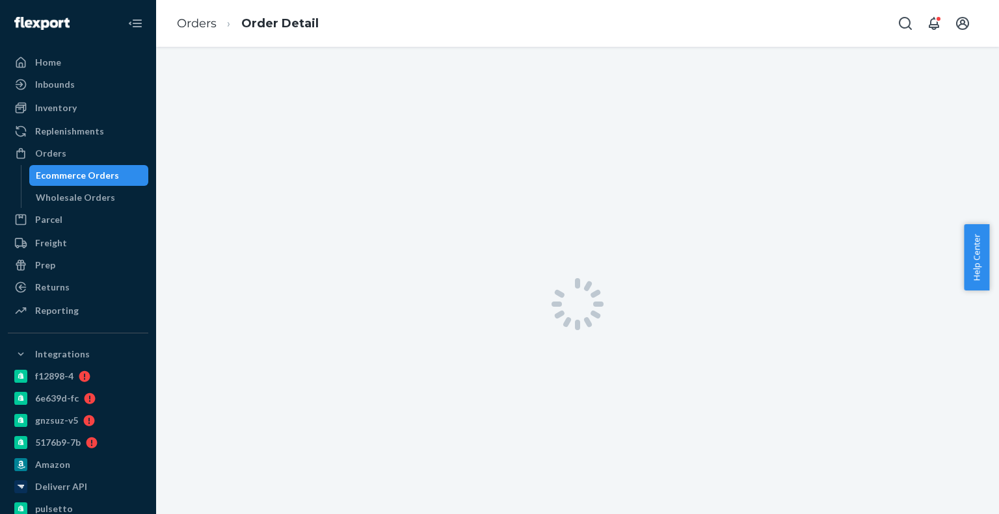
click at [382, 210] on div at bounding box center [577, 281] width 843 height 468
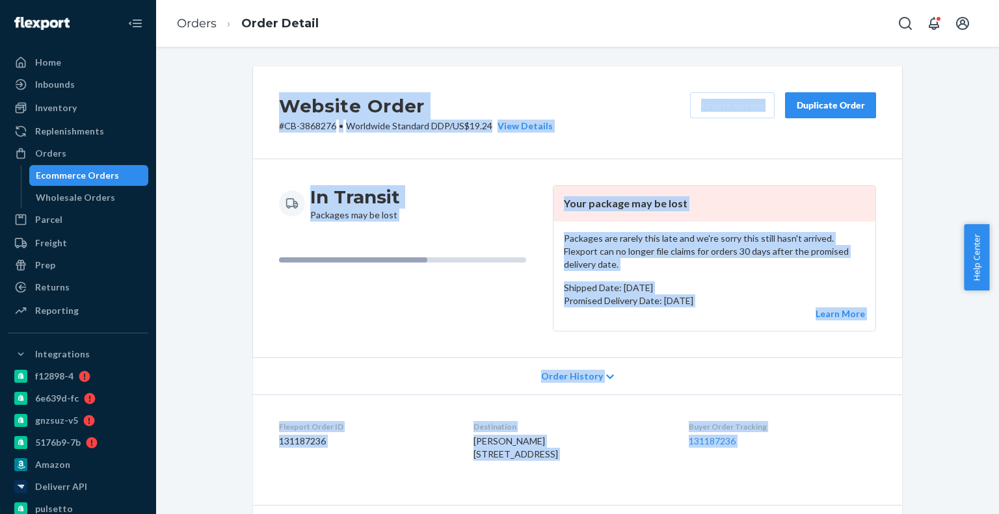
click at [377, 231] on div "In Transit Packages may be lost" at bounding box center [410, 258] width 263 height 146
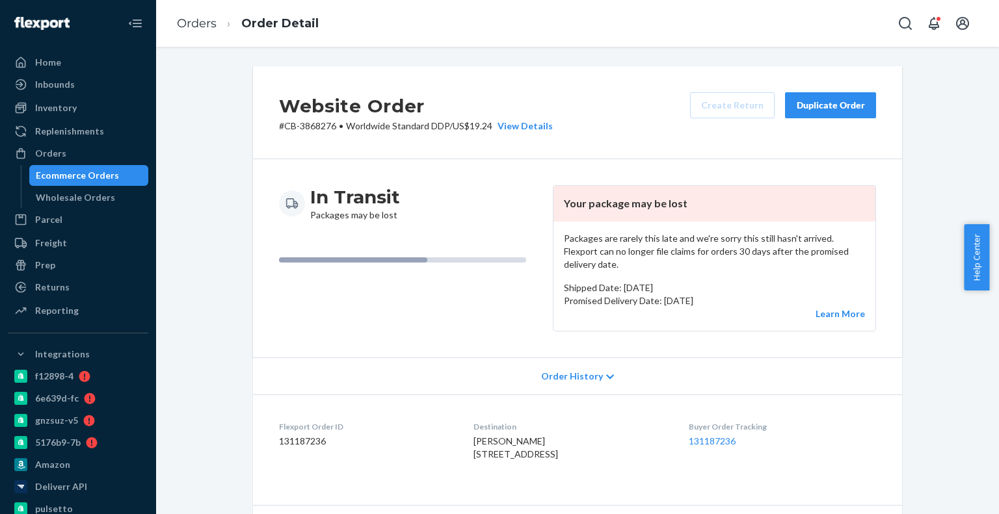
click at [506, 436] on span "ALEX BOETSCH 6 HIRSCHBERGSTRASSE MUNICH, BY 80634 DE" at bounding box center [516, 448] width 85 height 24
copy span "ALEX BOETSCH"
drag, startPoint x: 109, startPoint y: 177, endPoint x: 131, endPoint y: 157, distance: 29.9
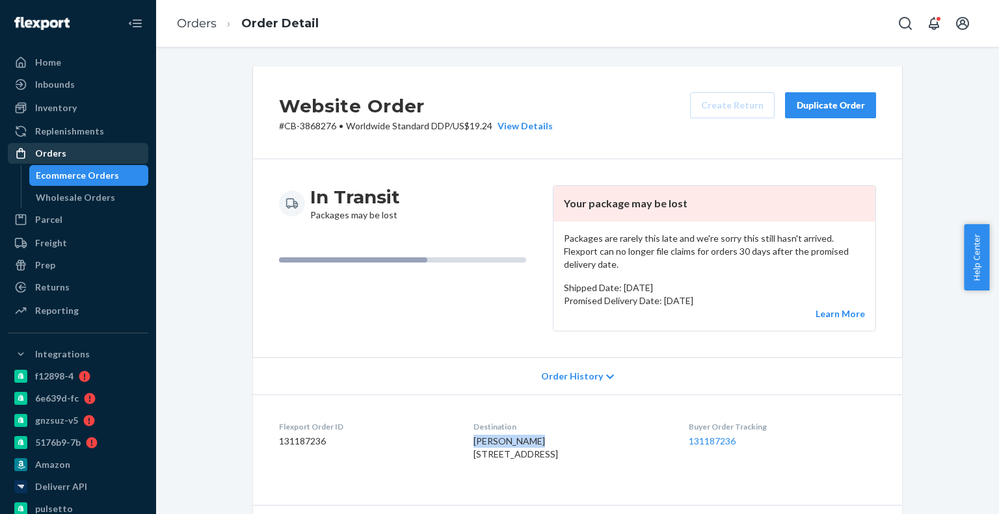
click at [109, 178] on div "Ecommerce Orders" at bounding box center [77, 175] width 83 height 13
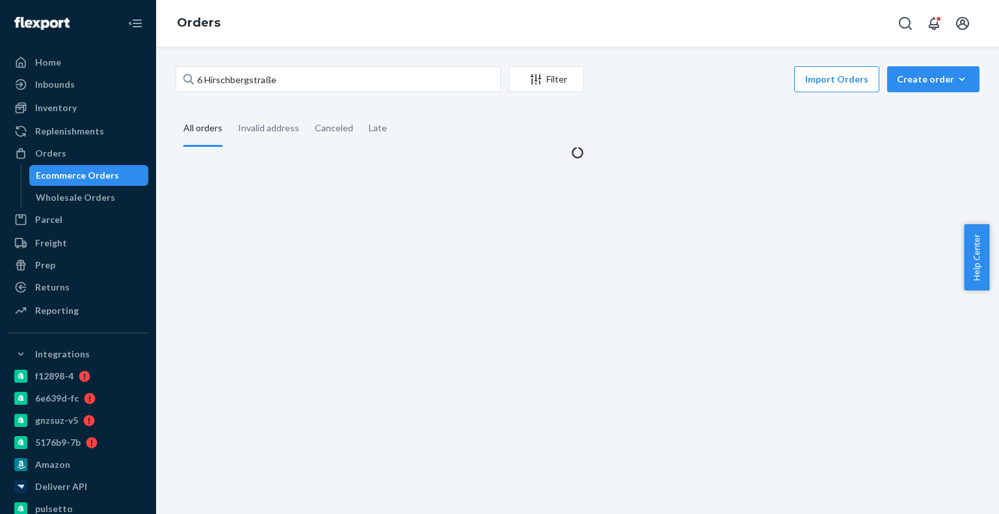
click at [237, 64] on div "6 Hirschbergstraße Filter Import Orders Create order Ecommerce order Removal or…" at bounding box center [577, 281] width 843 height 468
click at [234, 77] on input "6 Hirschbergstraße" at bounding box center [338, 79] width 325 height 26
paste input "ALEX BOETSCH"
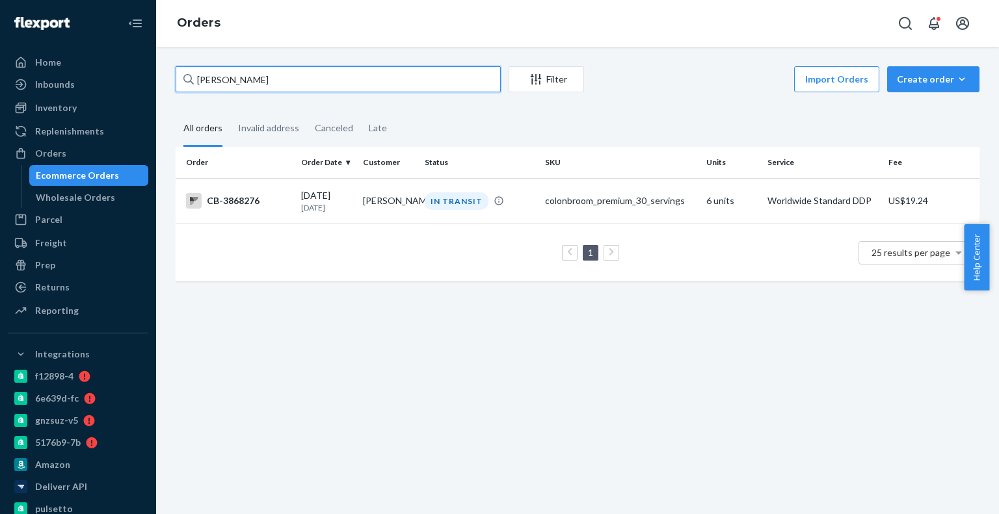
click at [263, 75] on input "ALEX BOETSCH" at bounding box center [338, 79] width 325 height 26
paste input "radberry"
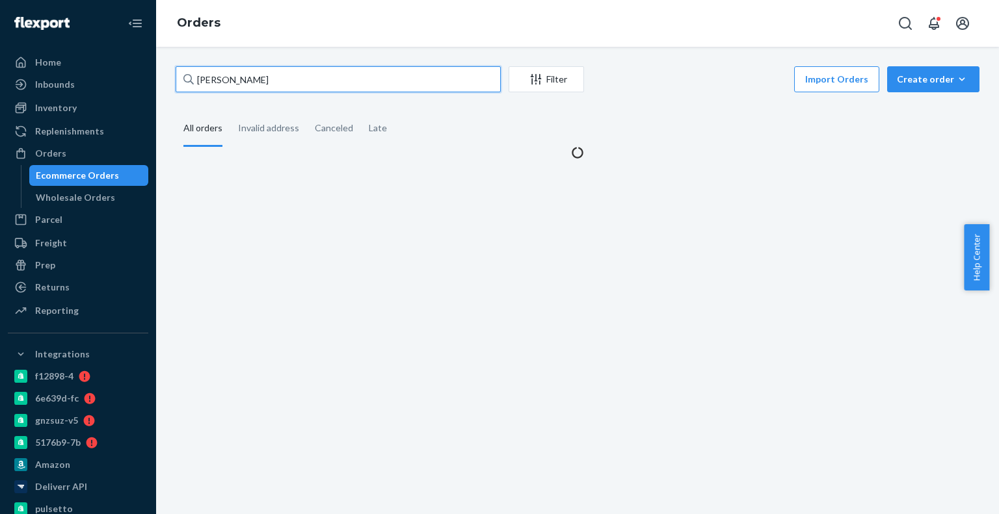
click at [263, 75] on input "ALEX Bradberry" at bounding box center [338, 79] width 325 height 26
paste input "text"
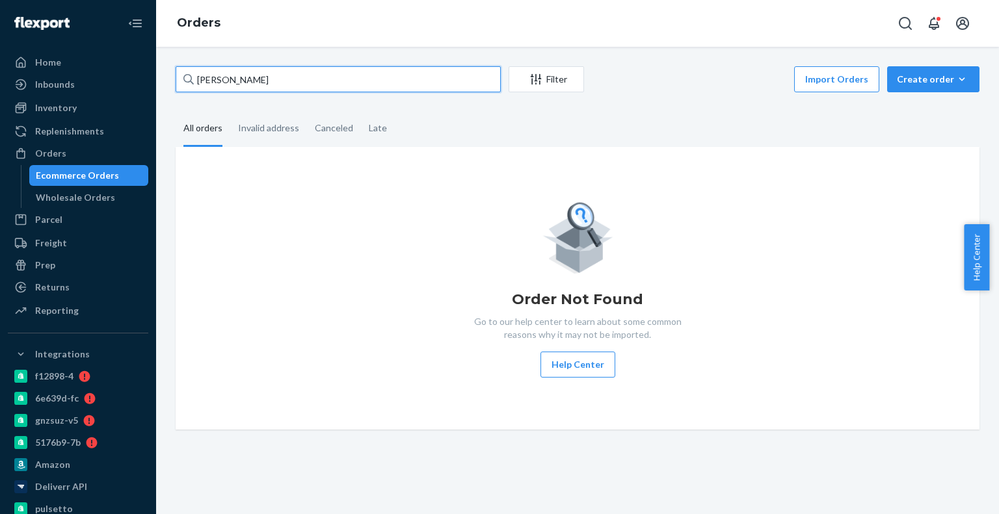
paste input "293 Hillsdale Drive"
drag, startPoint x: 258, startPoint y: 62, endPoint x: 255, endPoint y: 70, distance: 7.6
click at [258, 62] on div "293 Hillsdale Drive Filter Import Orders Create order Ecommerce order Removal o…" at bounding box center [577, 281] width 843 height 468
click at [255, 70] on input "293 Hillsdale Drive" at bounding box center [338, 79] width 325 height 26
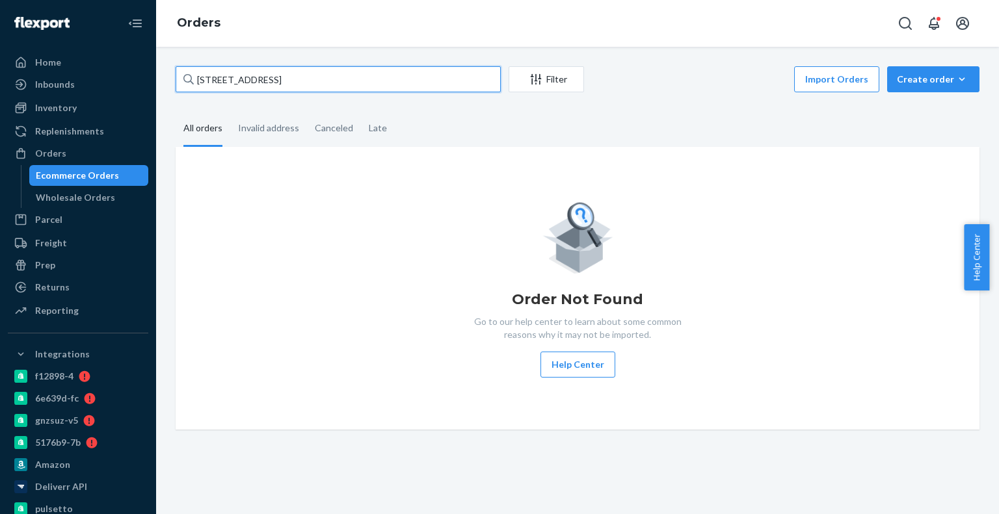
click at [255, 70] on input "293 Hillsdale Drive" at bounding box center [338, 79] width 325 height 26
paste input "4168285"
type input "4168285"
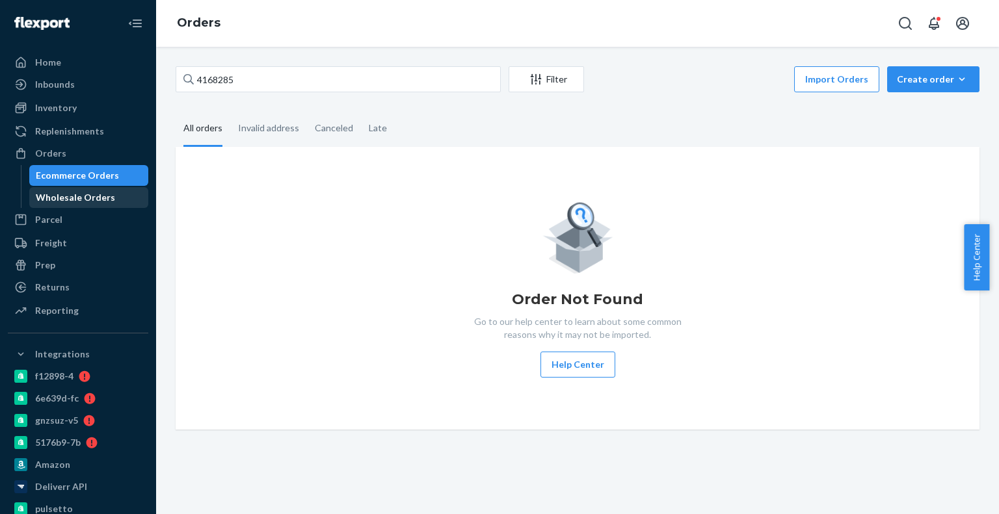
click at [115, 196] on div "Wholesale Orders" at bounding box center [89, 198] width 117 height 18
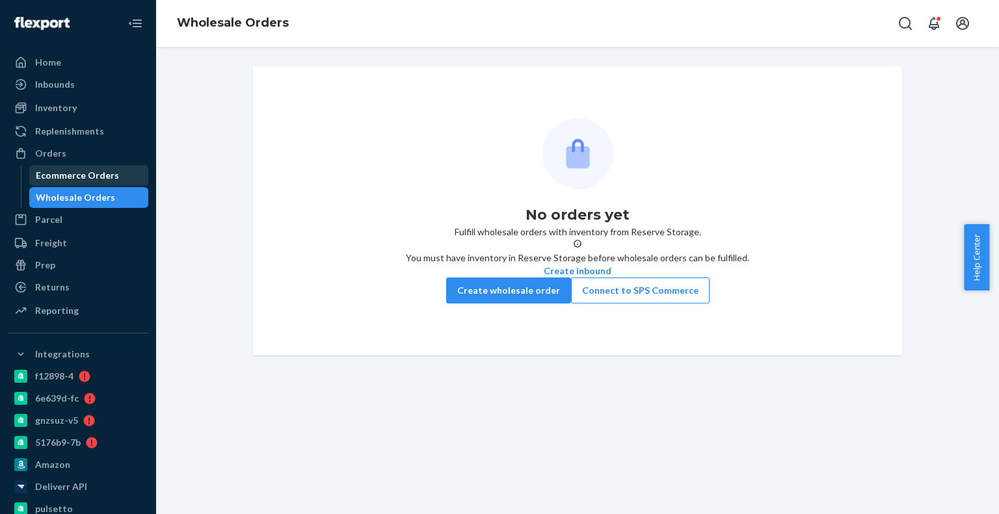
click at [100, 172] on div "Ecommerce Orders" at bounding box center [77, 175] width 83 height 13
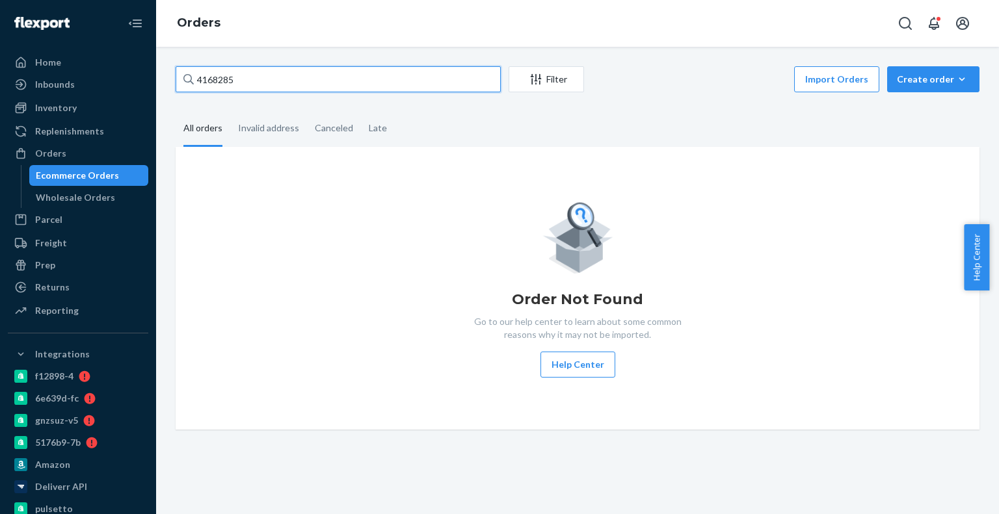
click at [252, 88] on input "4168285" at bounding box center [338, 79] width 325 height 26
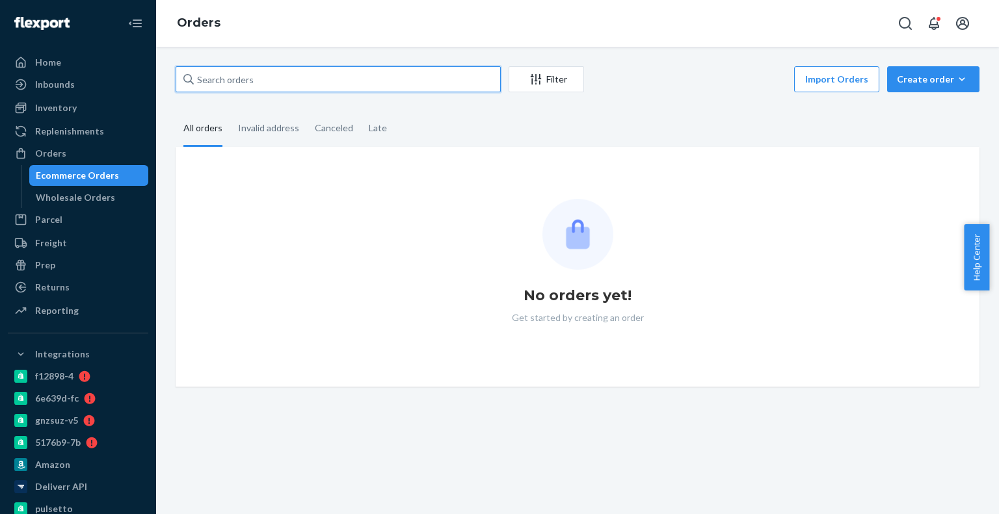
paste input "4168285"
type input "4168285"
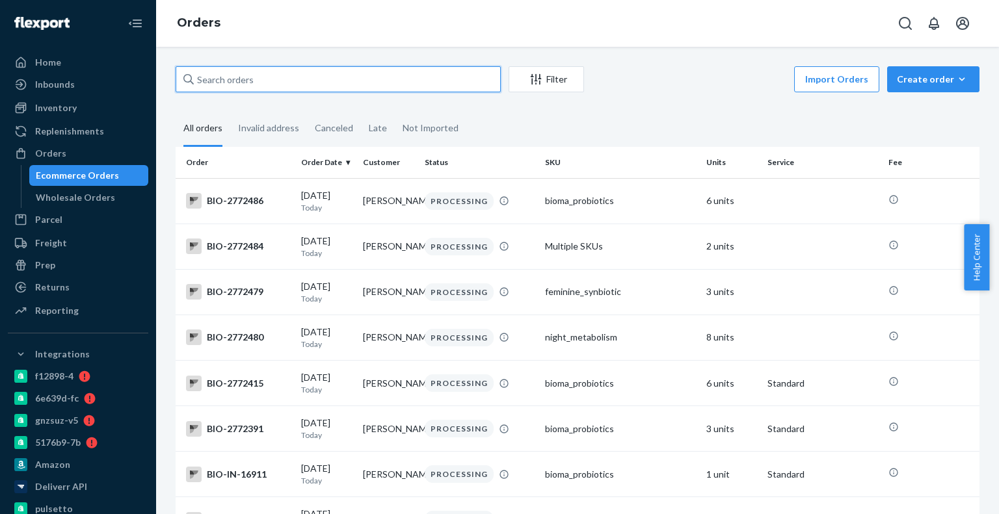
paste input "4168285"
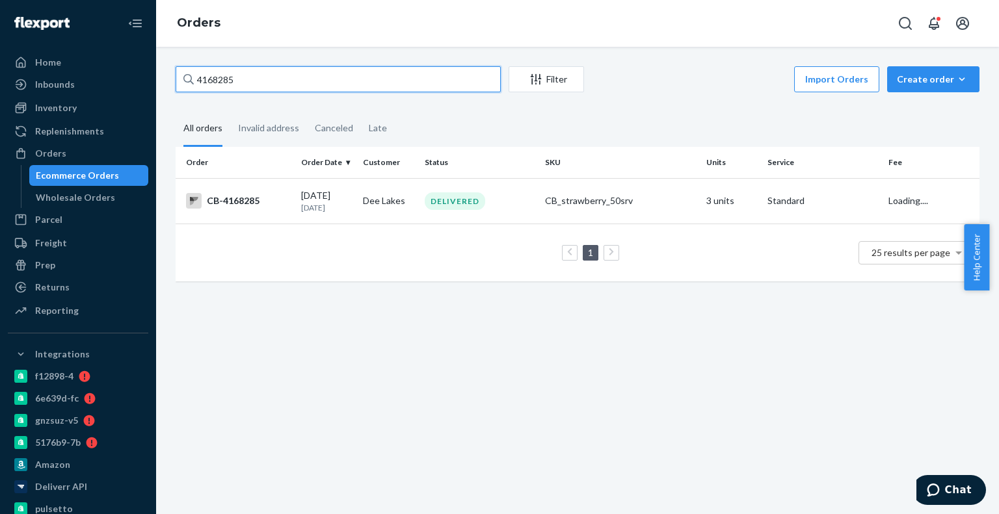
type input "4168285"
click at [390, 222] on td "Dee Lakes" at bounding box center [389, 201] width 62 height 46
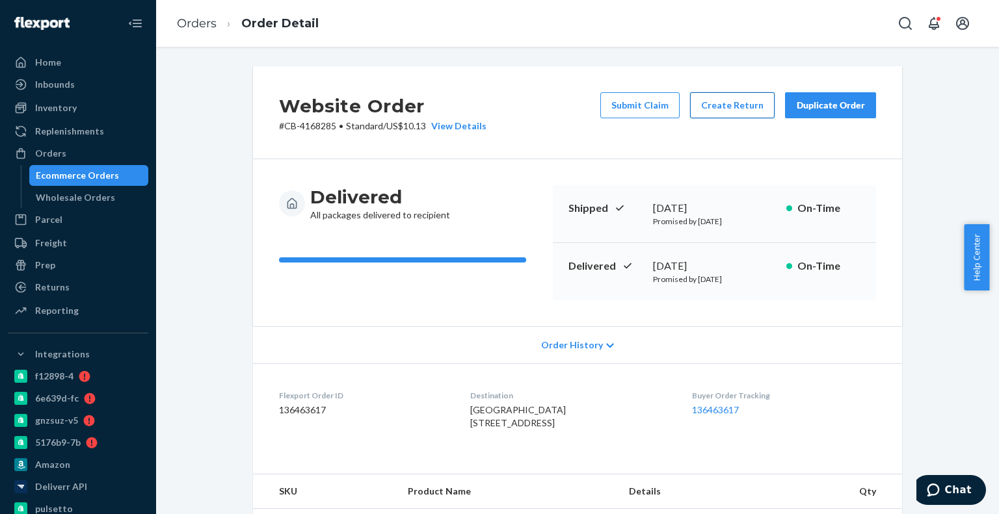
click at [721, 103] on button "Create Return" at bounding box center [732, 105] width 85 height 26
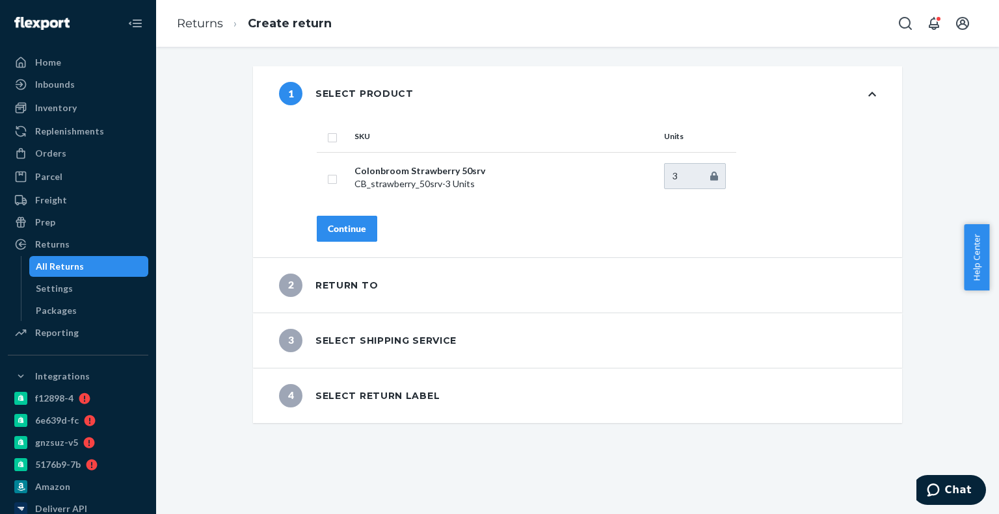
click at [337, 139] on th at bounding box center [333, 136] width 33 height 31
click at [336, 140] on th at bounding box center [333, 136] width 33 height 31
click at [332, 135] on th at bounding box center [333, 136] width 33 height 31
click at [328, 137] on input "checkbox" at bounding box center [332, 136] width 10 height 14
checkbox input "true"
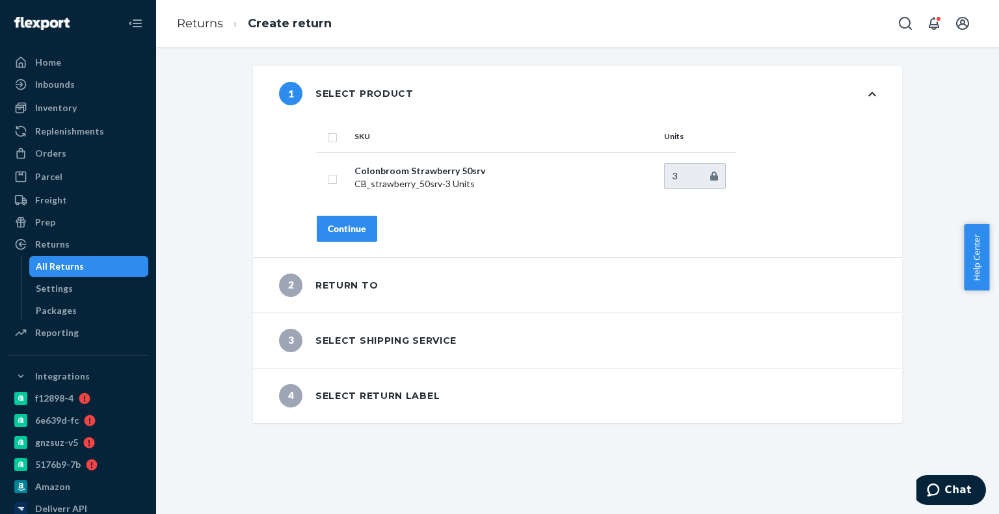
checkbox input "true"
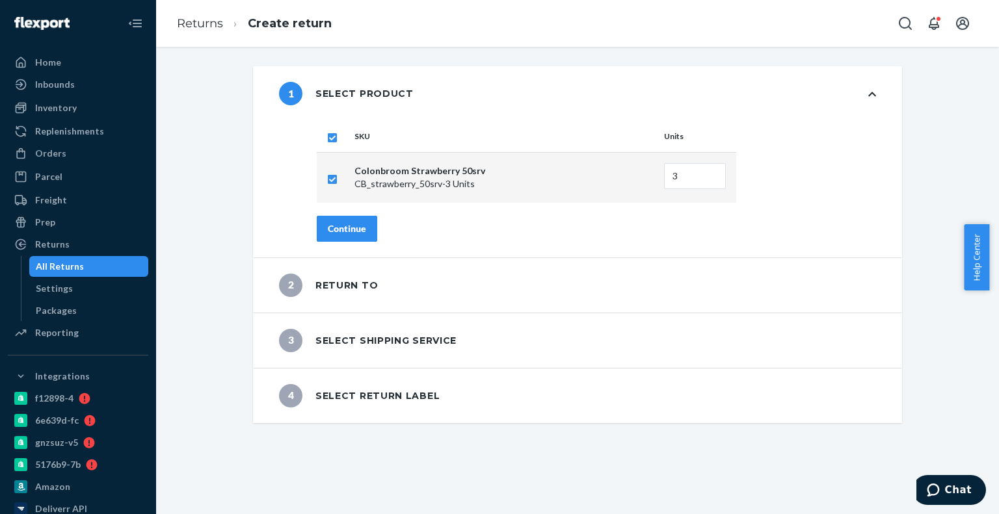
click at [358, 234] on div "Continue" at bounding box center [347, 228] width 38 height 13
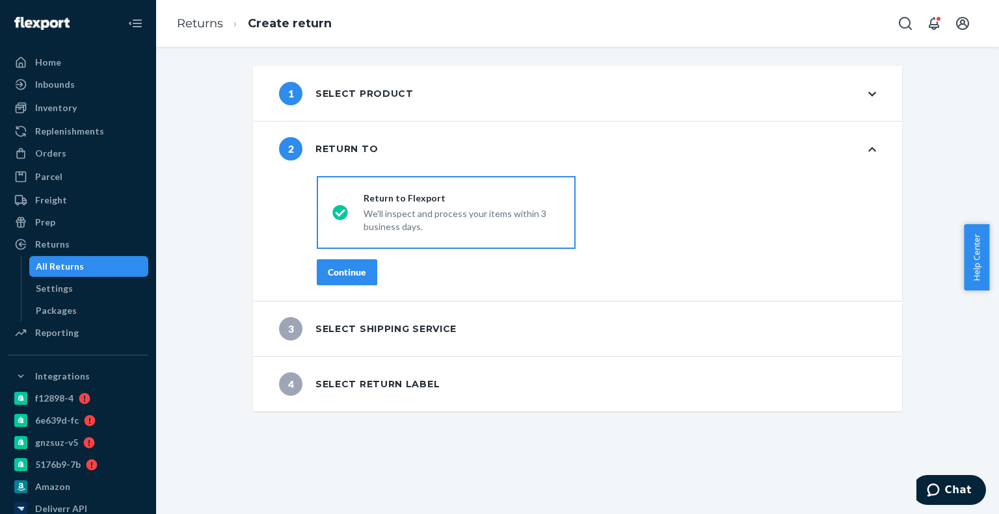
click at [371, 280] on button "Continue" at bounding box center [347, 273] width 60 height 26
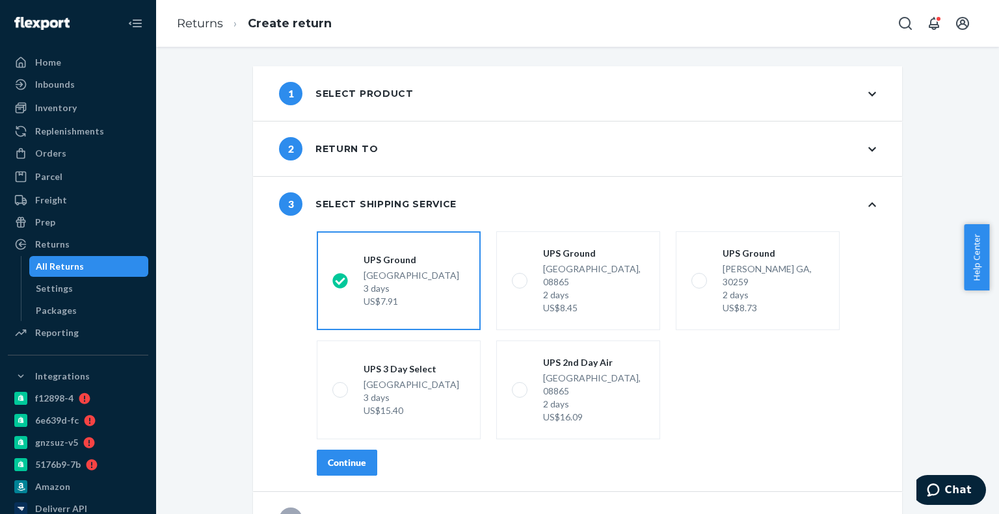
click at [363, 450] on button "Continue" at bounding box center [347, 463] width 60 height 26
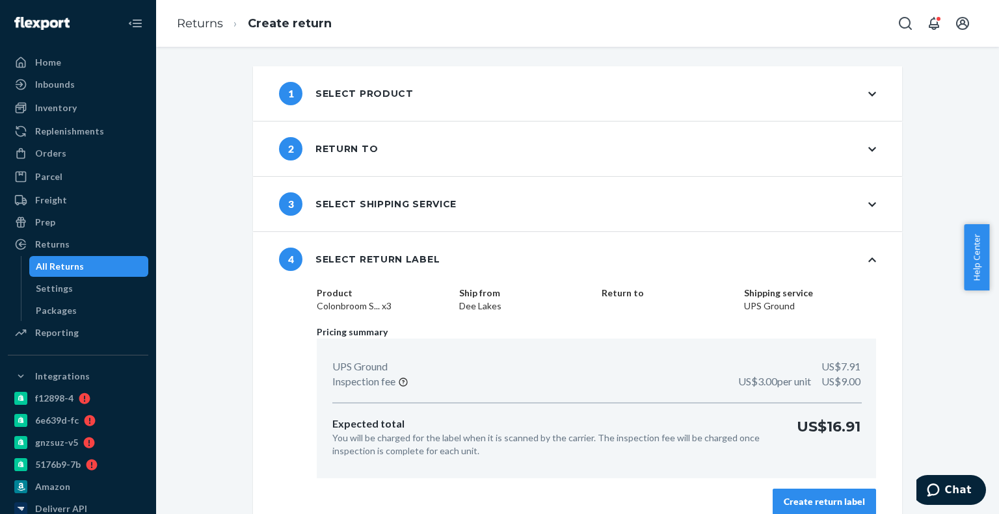
click at [805, 500] on div "Create return label" at bounding box center [824, 502] width 81 height 13
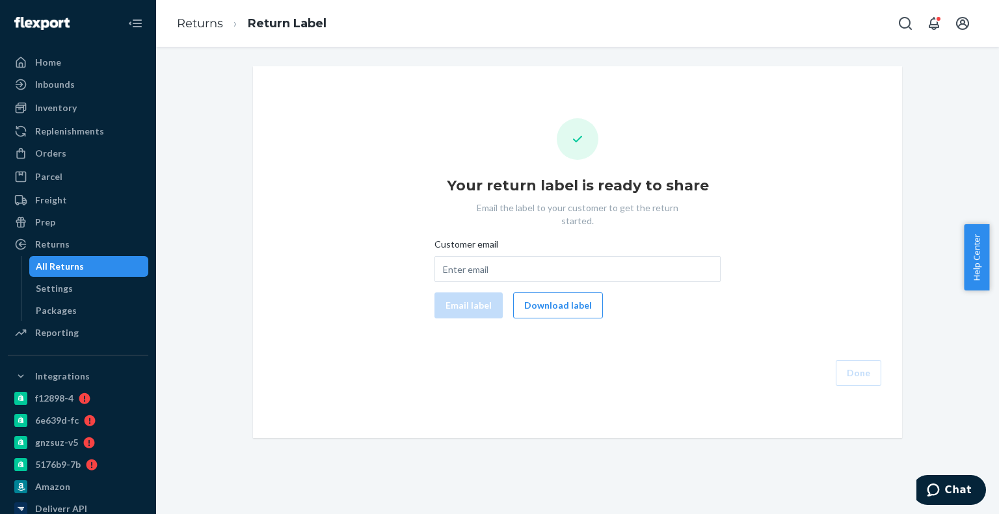
click at [531, 293] on button "Download label" at bounding box center [558, 306] width 90 height 26
